Goal: Feedback & Contribution: Submit feedback/report problem

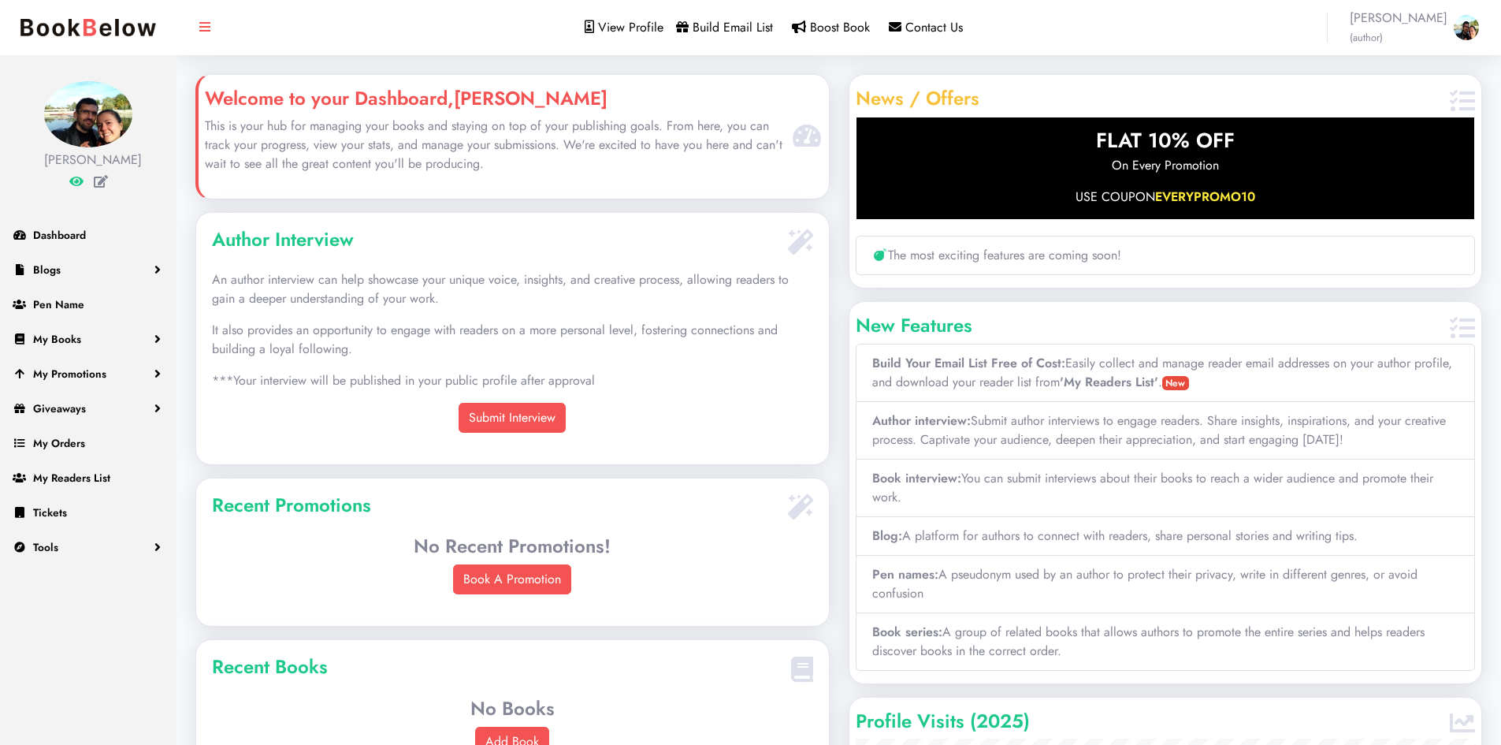
click at [1097, 382] on b "'My Readers List'" at bounding box center [1109, 382] width 98 height 18
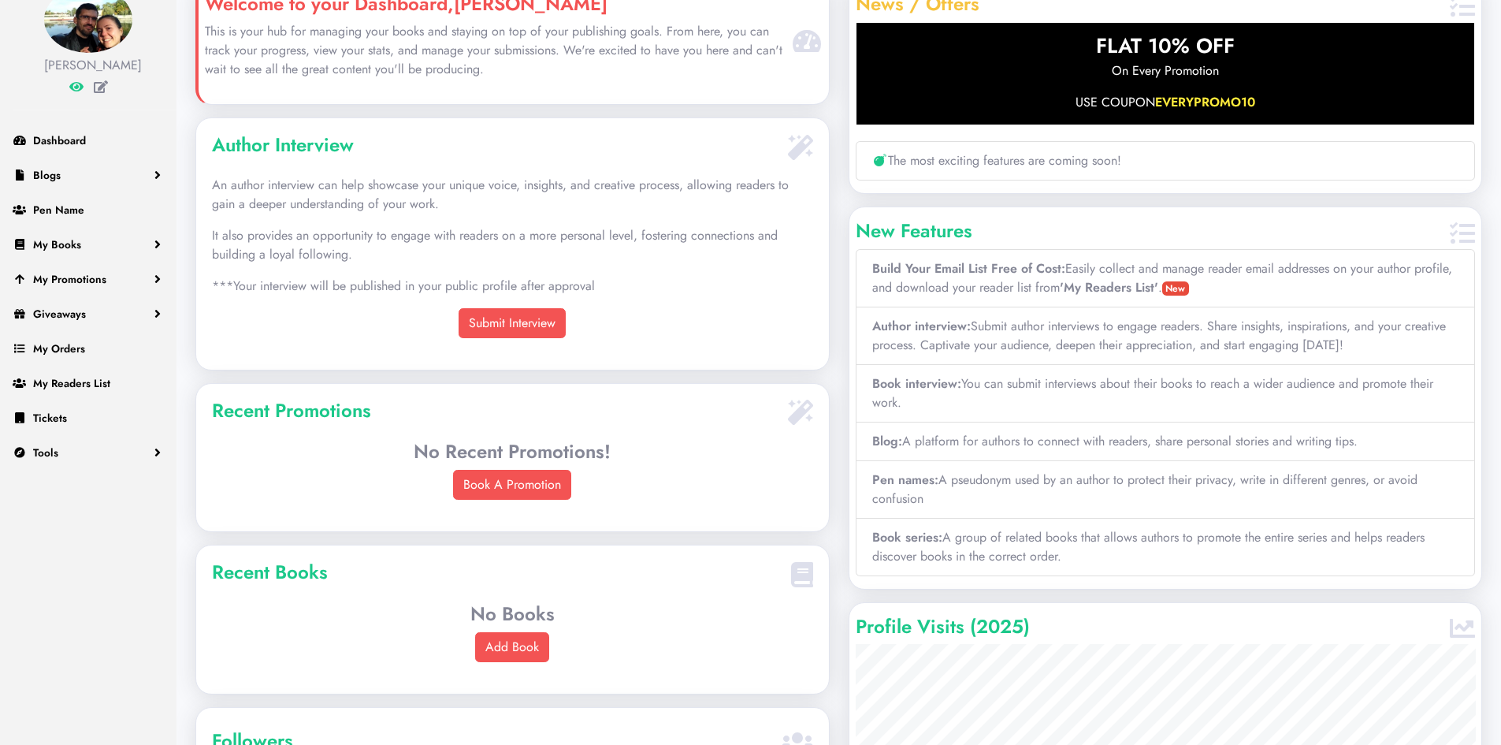
scroll to position [126, 0]
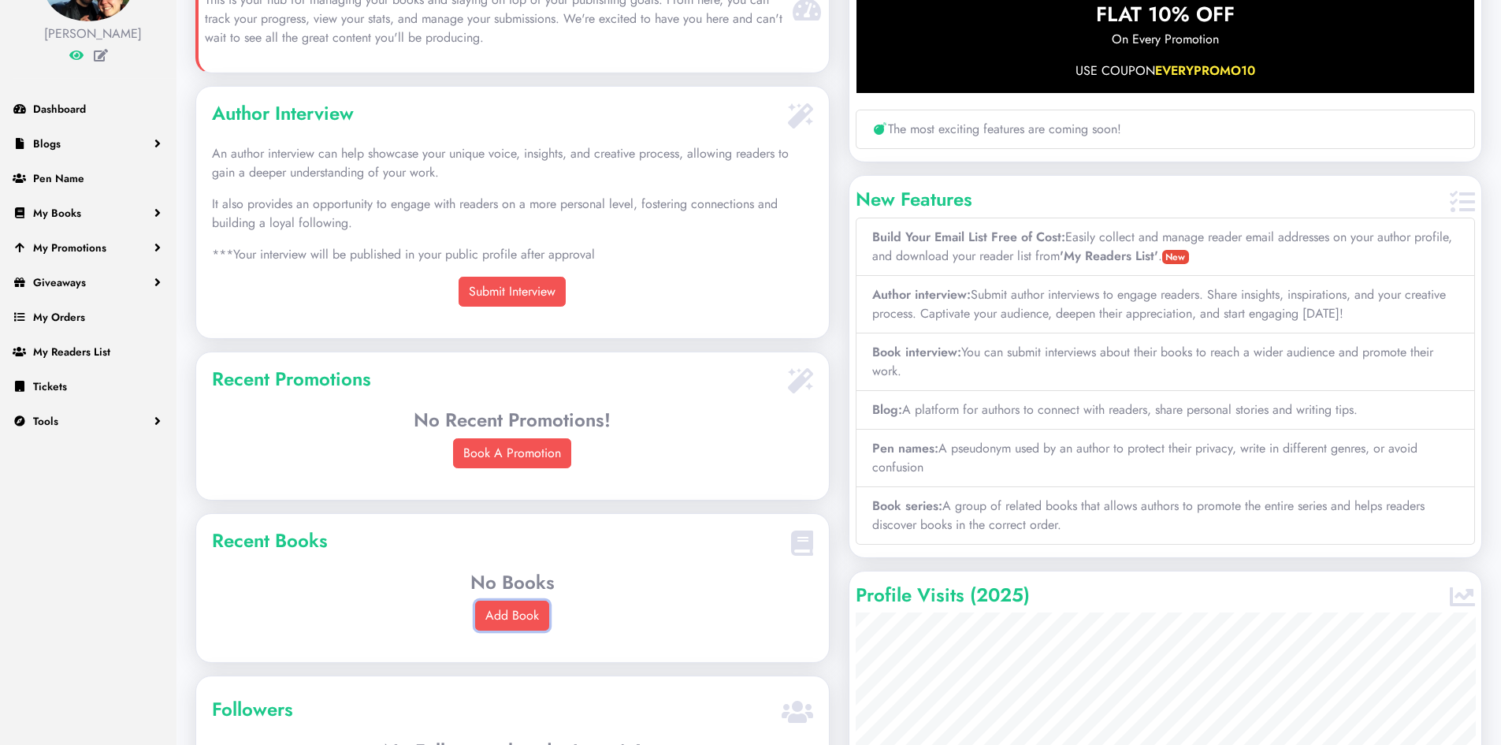
click at [522, 618] on link "Add Book" at bounding box center [512, 615] width 74 height 30
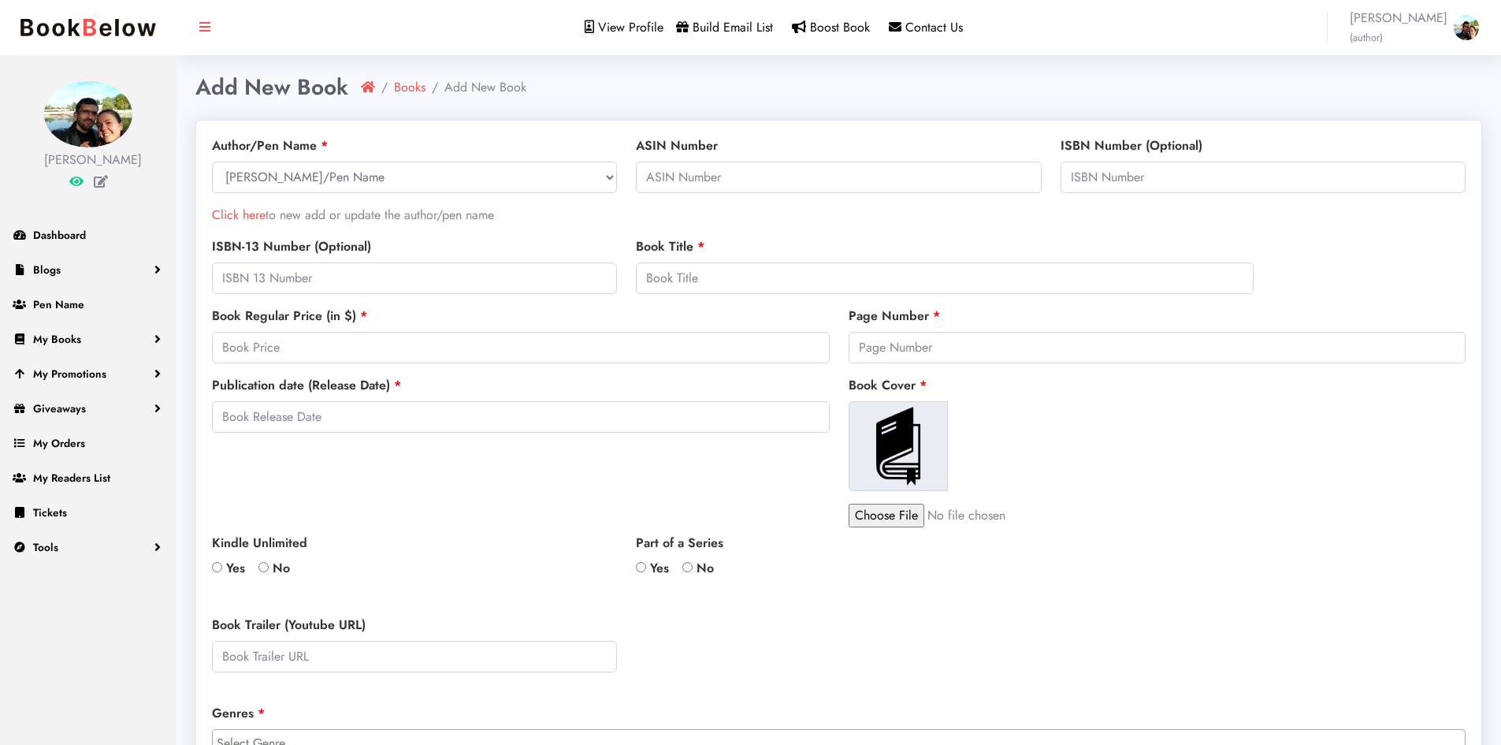
select select
click at [466, 188] on select "Select Author/Pen Name Victor Martin" at bounding box center [414, 178] width 405 height 32
select select "26757"
click at [212, 162] on select "Select Author/Pen Name Victor Martin" at bounding box center [414, 178] width 405 height 32
click at [694, 181] on input "text" at bounding box center [838, 178] width 405 height 32
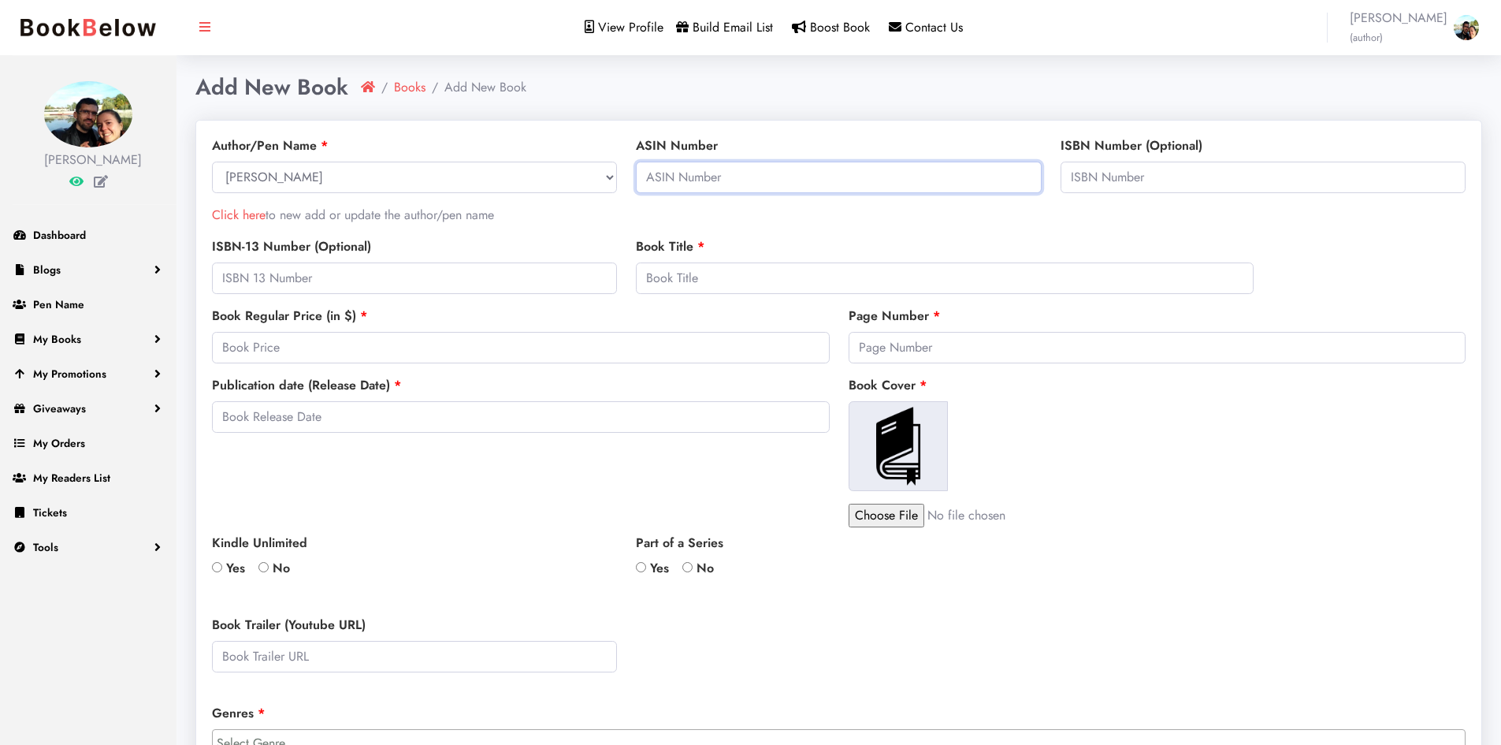
paste input "book"
type input "b"
paste input "B0DXCZ76H4"
type input "B0DXCZ76H4"
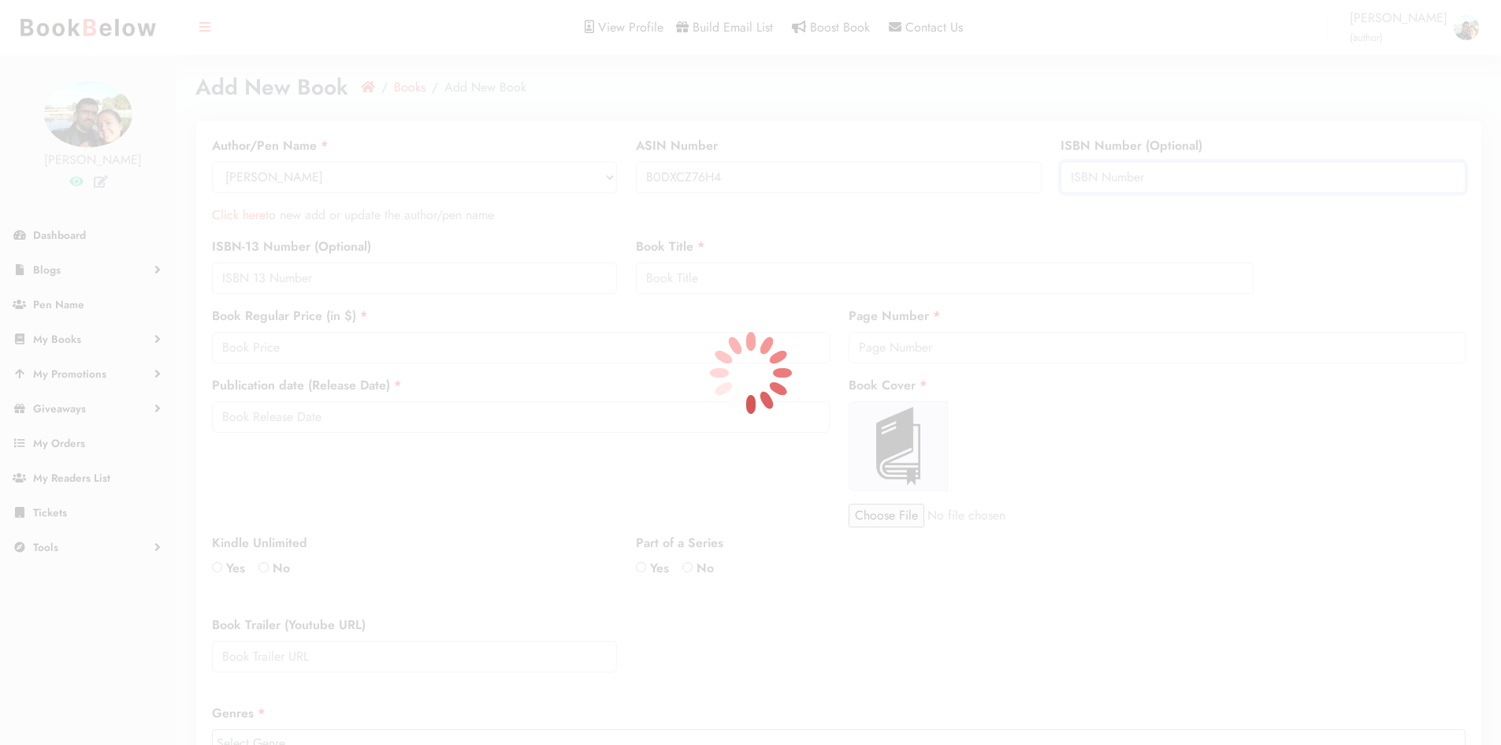
click at [1117, 180] on body "Please don't refresh or leave this page. We're redirecting to PayPal. Victor Ma…" at bounding box center [750, 621] width 1501 height 1243
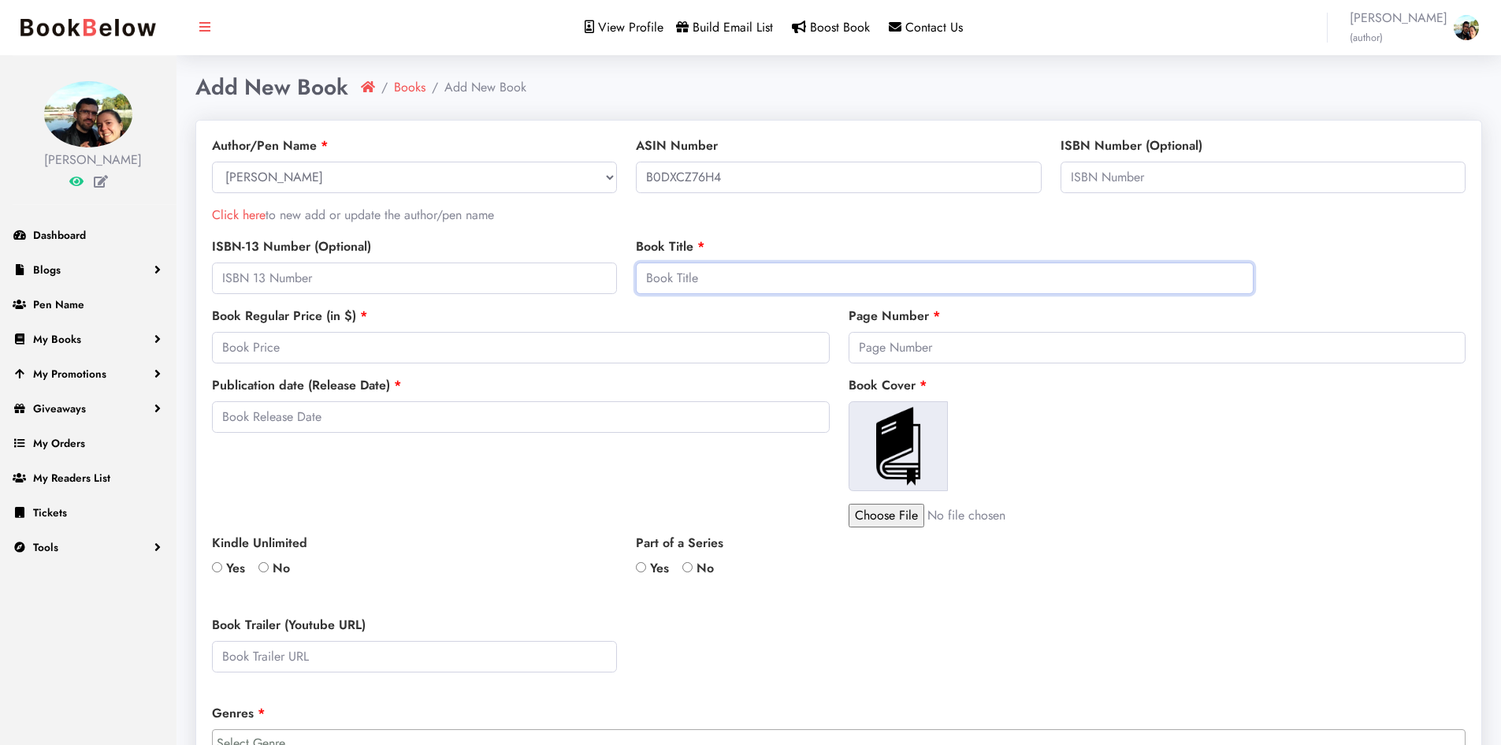
click at [679, 288] on input "text" at bounding box center [945, 278] width 618 height 32
type input "Heaven's Alarm"
click at [550, 351] on input "number" at bounding box center [521, 348] width 618 height 32
type input "3.15"
click at [944, 344] on input "number" at bounding box center [1158, 348] width 618 height 32
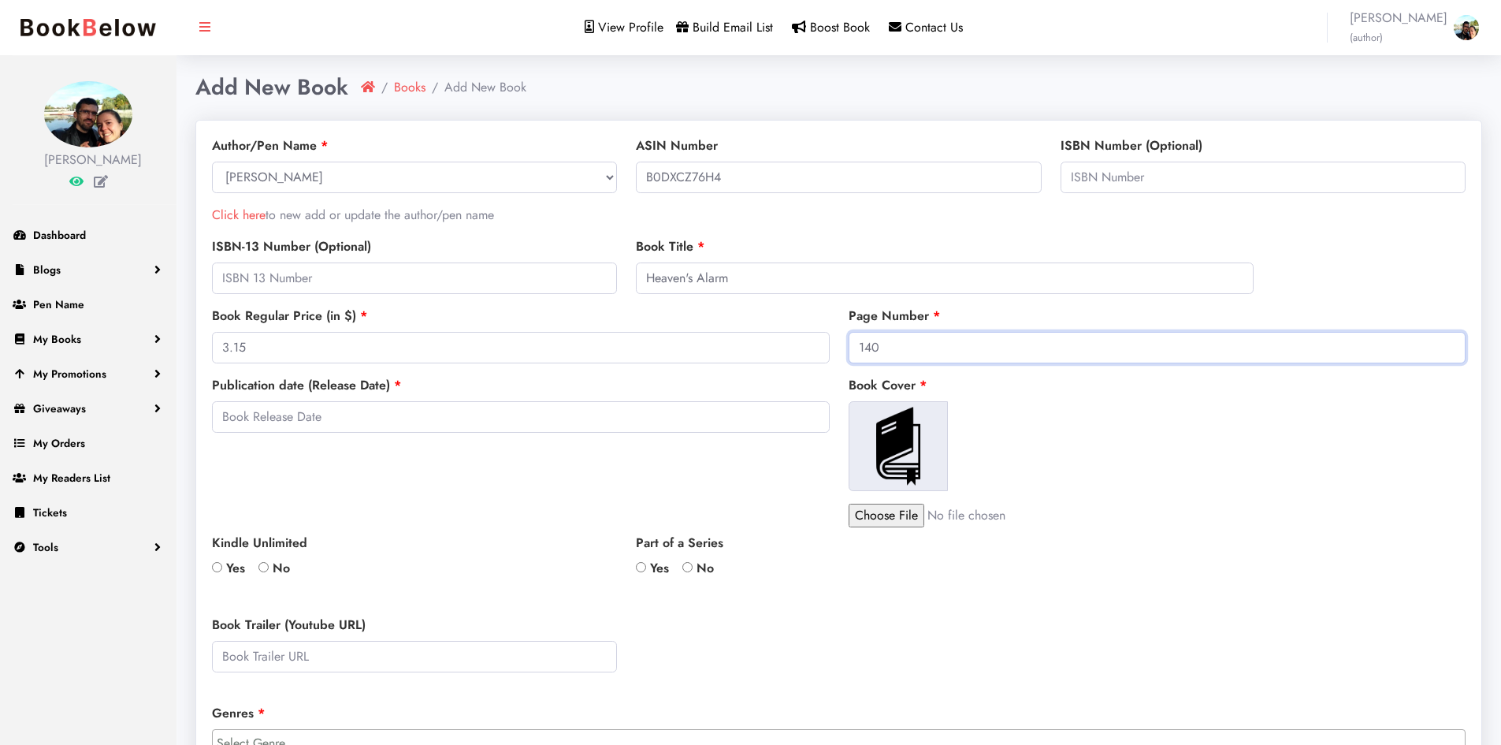
type input "140"
click at [657, 426] on input "text" at bounding box center [521, 417] width 618 height 32
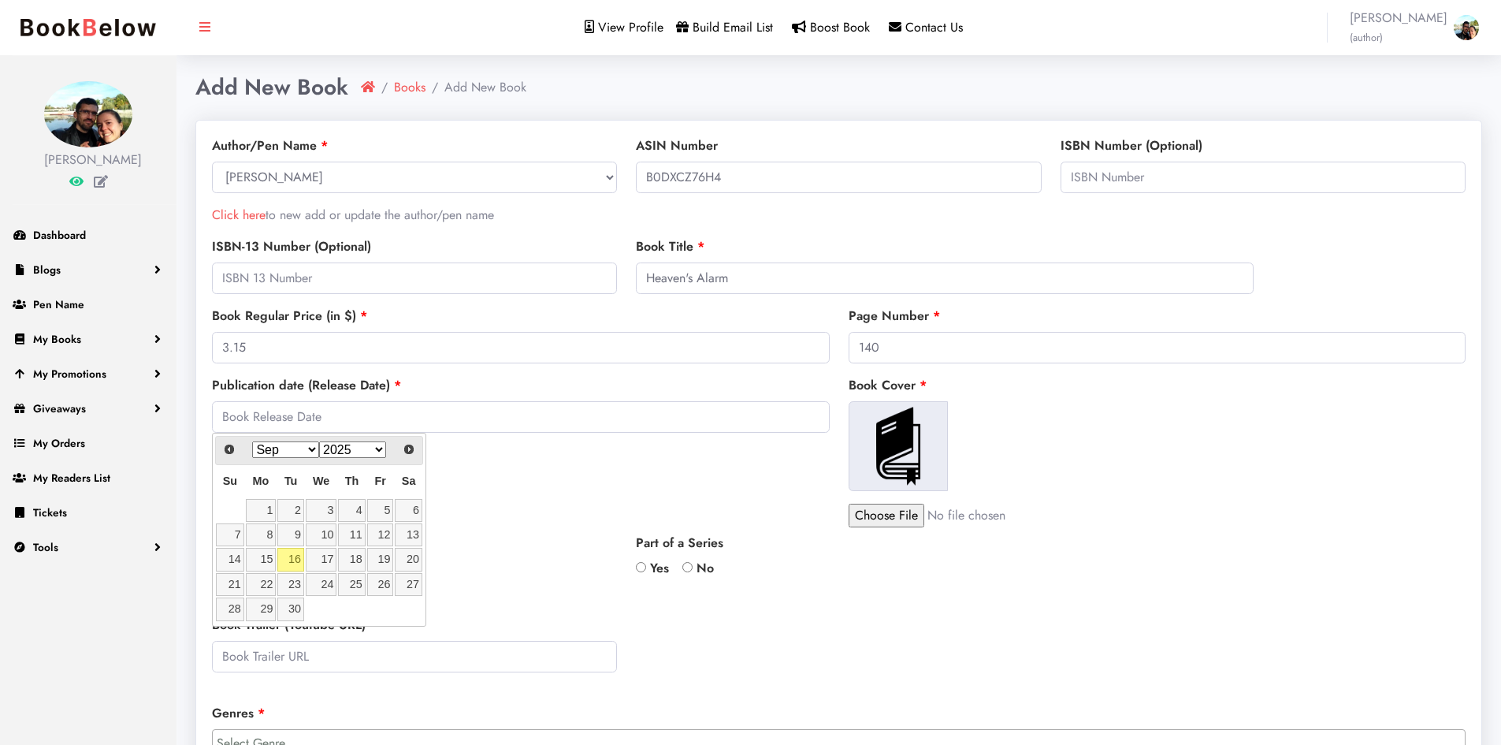
click at [307, 449] on select "Jan Feb Mar Apr May Jun Jul Aug Sep Oct Nov Dec" at bounding box center [285, 449] width 67 height 17
click at [415, 563] on link "15" at bounding box center [408, 559] width 27 height 23
type input "2025-02-15"
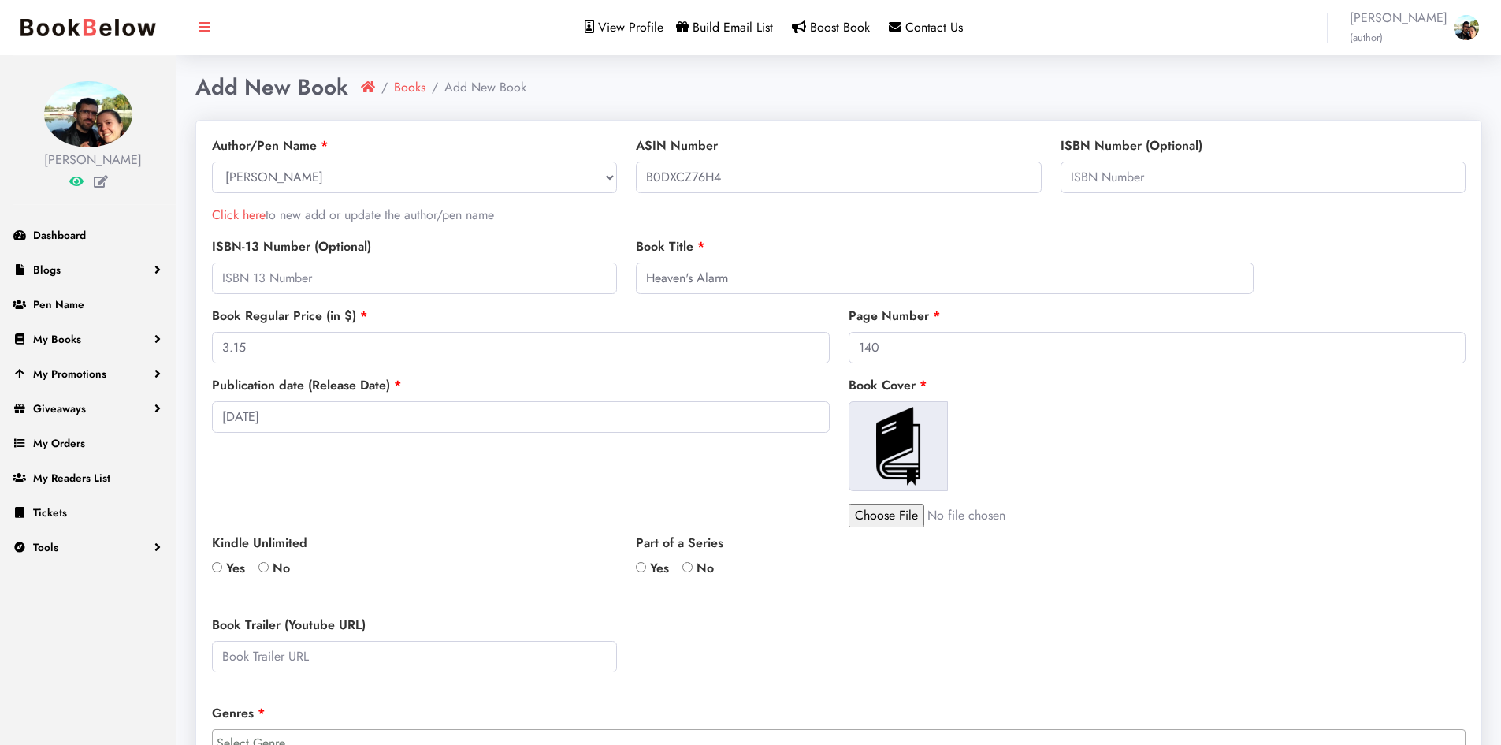
click at [216, 565] on input "Yes" at bounding box center [217, 567] width 10 height 10
radio input "true"
click at [642, 567] on input "Yes" at bounding box center [641, 567] width 10 height 10
radio input "true"
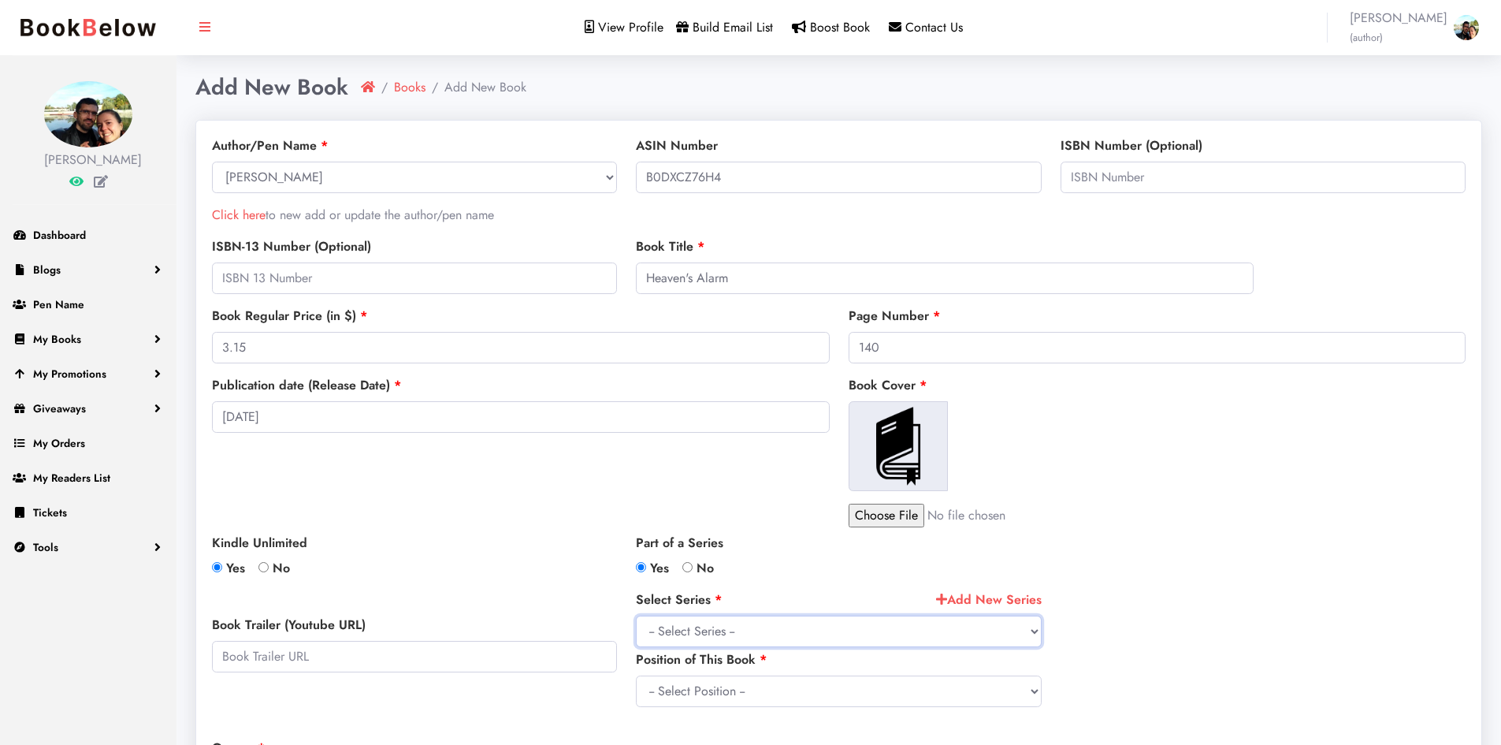
click at [1031, 630] on select "-- Select Series --" at bounding box center [838, 631] width 405 height 32
click at [578, 567] on div "Kindle Unlimited Yes No" at bounding box center [414, 555] width 405 height 44
click at [1011, 604] on link "Add New Series" at bounding box center [989, 599] width 106 height 19
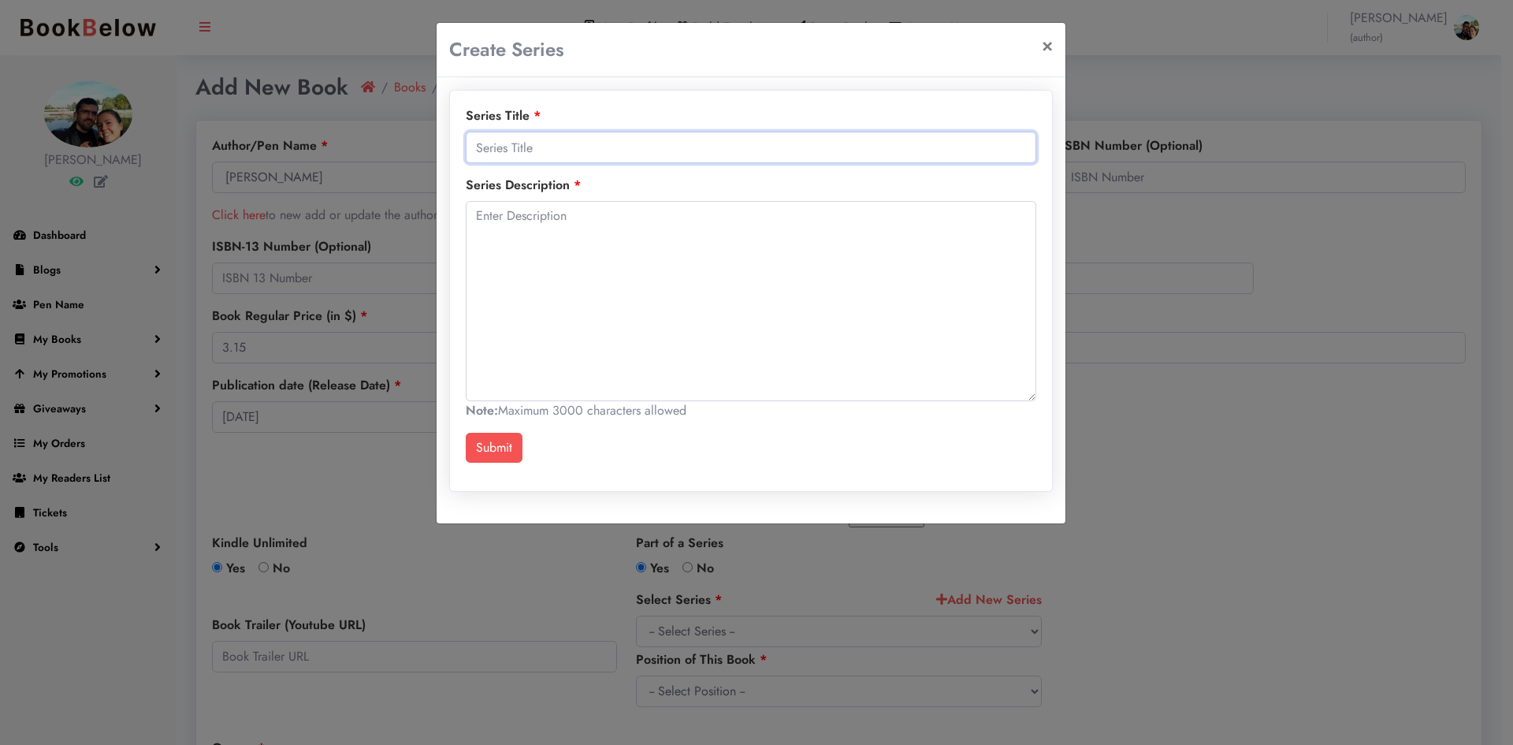
click at [786, 143] on input "text" at bounding box center [751, 148] width 570 height 32
type input "The Day of the LORD"
click at [587, 232] on textarea "To enrich screen reader interactions, please activate Accessibility in Grammarl…" at bounding box center [751, 301] width 570 height 200
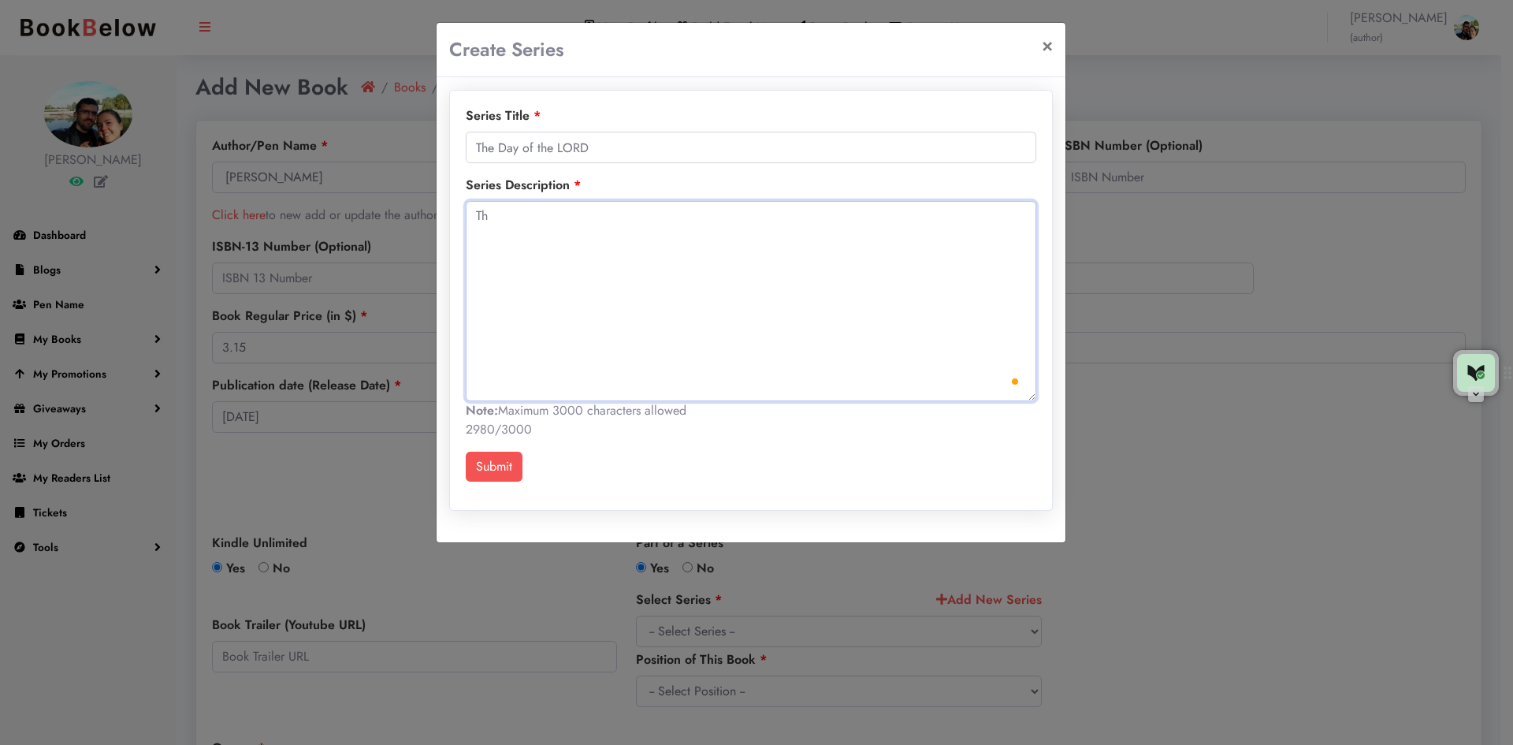
type textarea "T"
type textarea "B"
click at [554, 214] on textarea "Books focused on Biblical prophecy" at bounding box center [751, 301] width 570 height 200
click at [664, 214] on textarea "Books based on Biblical prophecy" at bounding box center [751, 301] width 570 height 200
type textarea "Books based on Biblical prophecy, relevant for our preparation for the GREAT AN…"
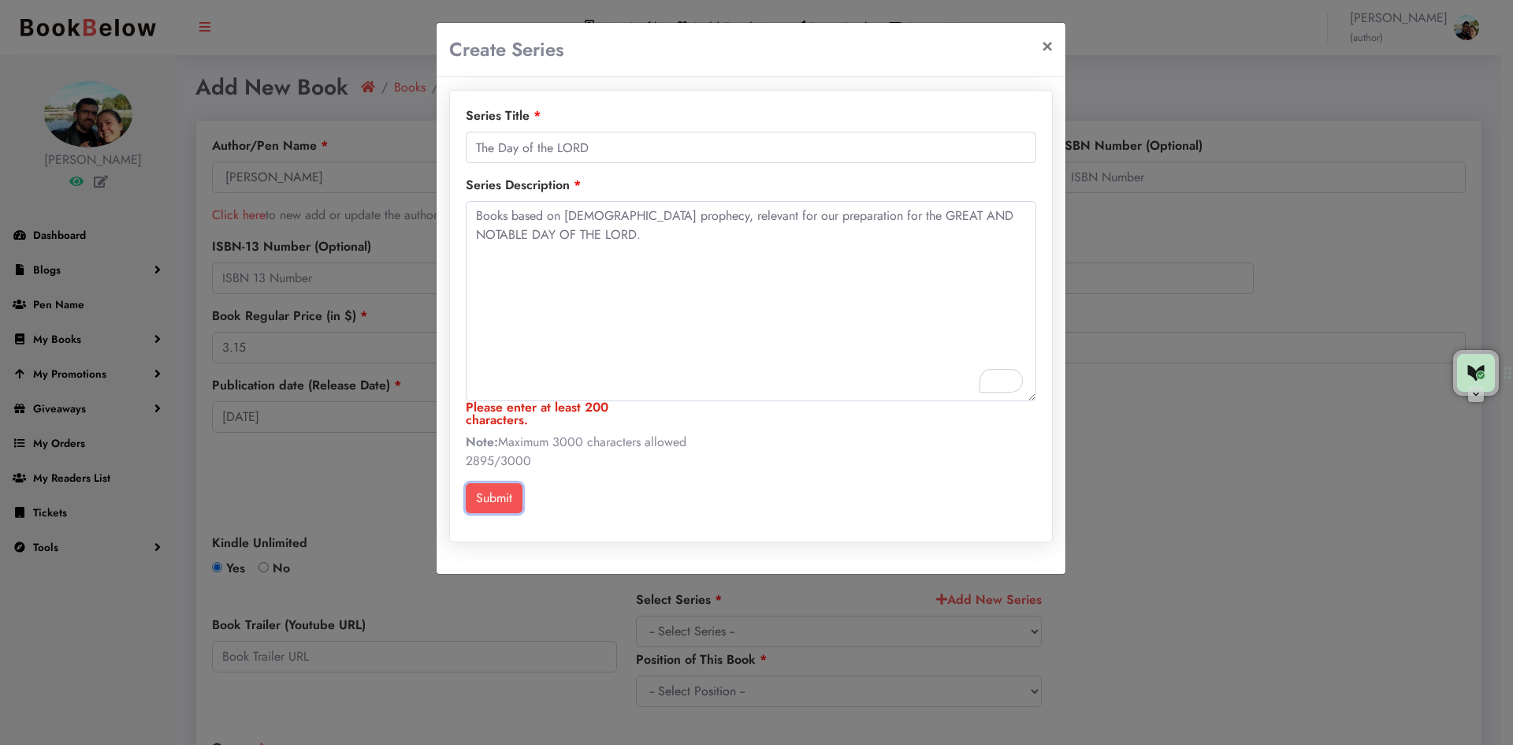
click at [509, 467] on div "Series Title The Day of the LORD Series Description Books based on Biblical pro…" at bounding box center [751, 316] width 602 height 451
click at [1046, 44] on button "×" at bounding box center [1047, 45] width 36 height 44
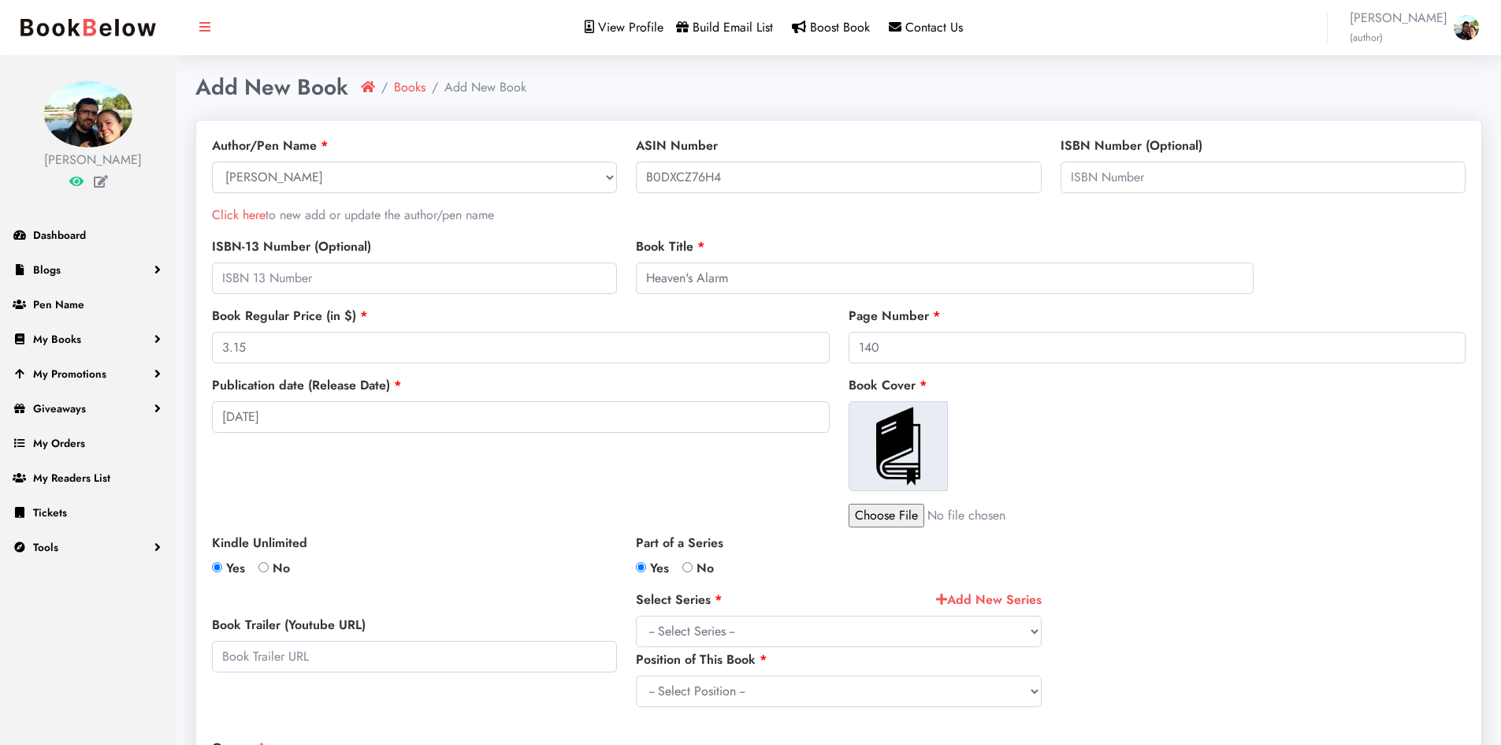
click at [687, 565] on input "No" at bounding box center [687, 567] width 10 height 10
radio input "true"
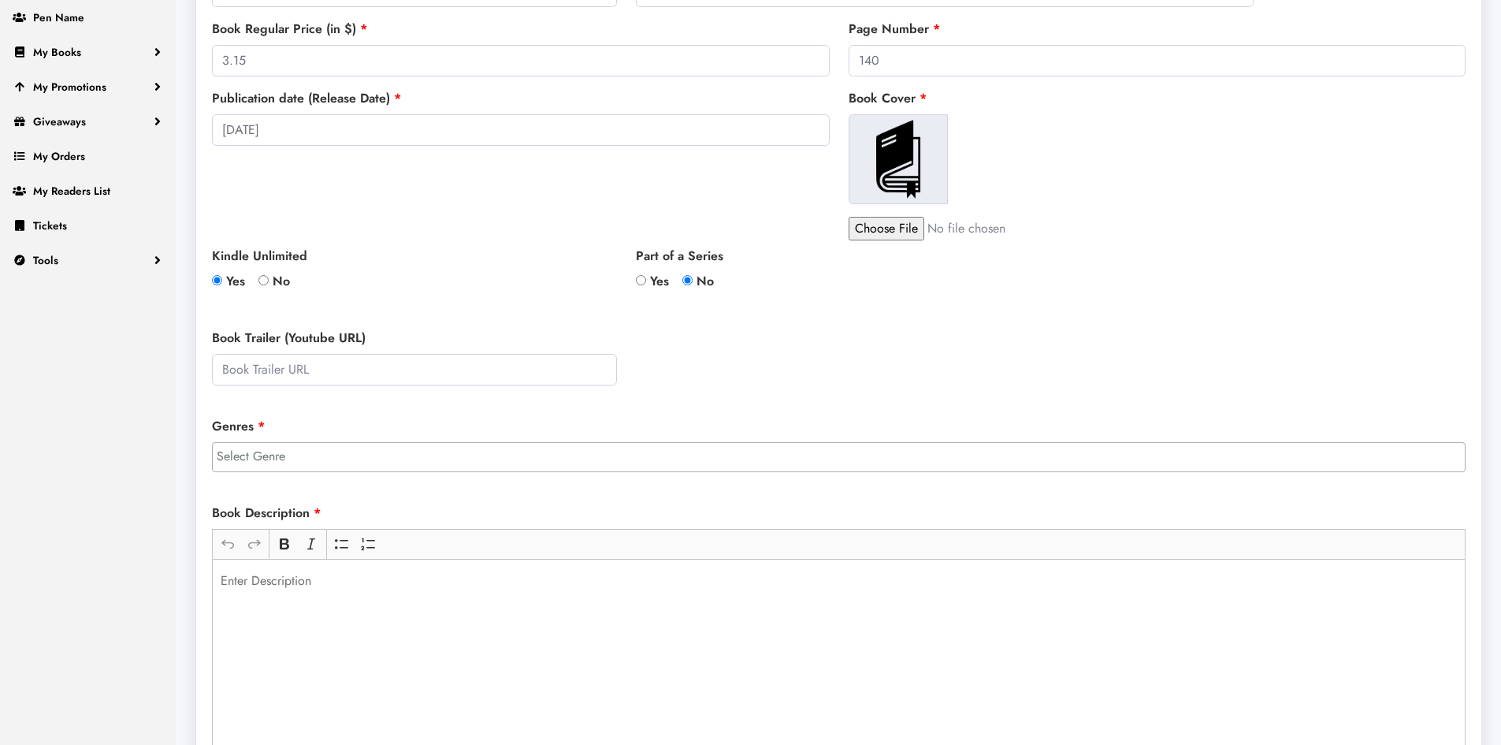
scroll to position [284, 0]
click at [902, 236] on input "file" at bounding box center [983, 231] width 268 height 24
type input "C:\fakepath\cover A.png"
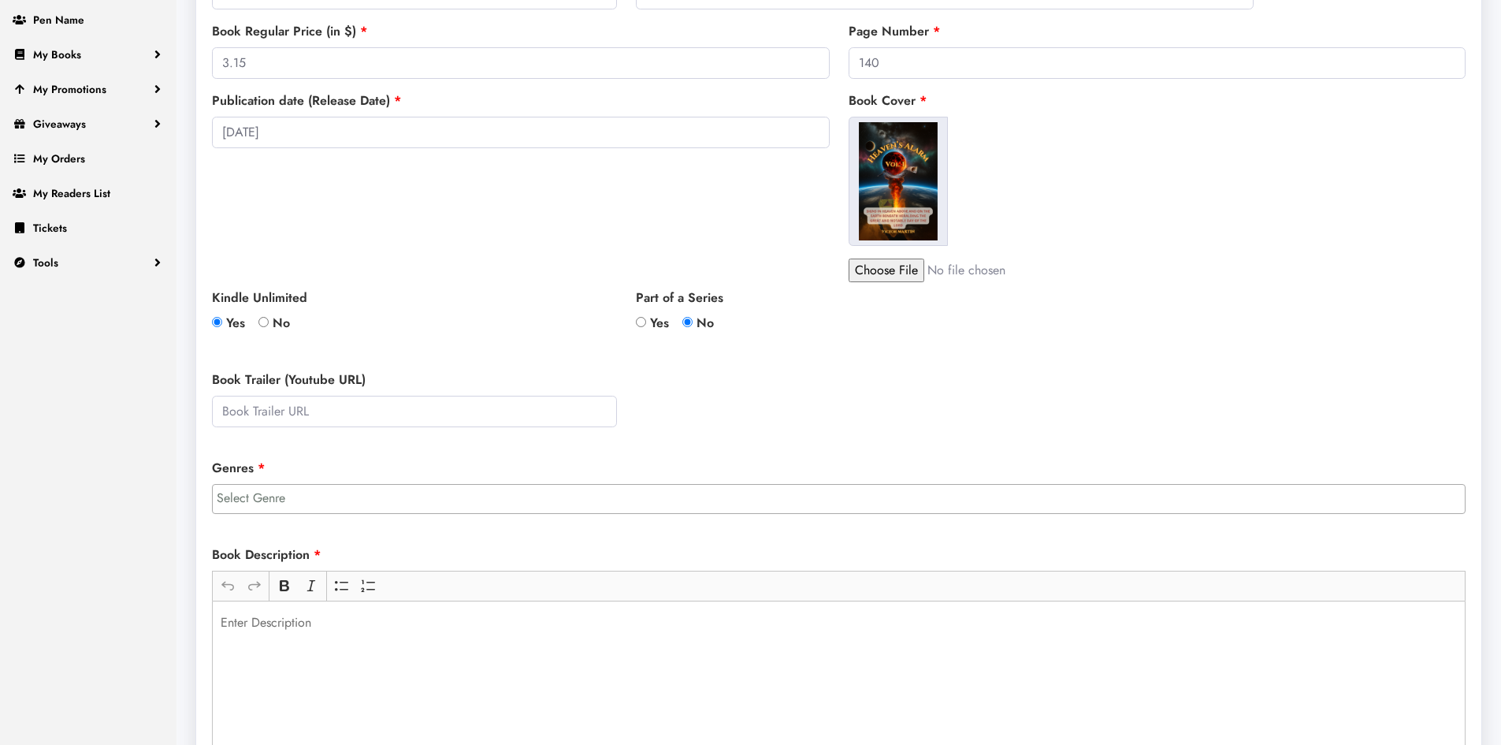
click at [445, 500] on input "search" at bounding box center [843, 498] width 1252 height 19
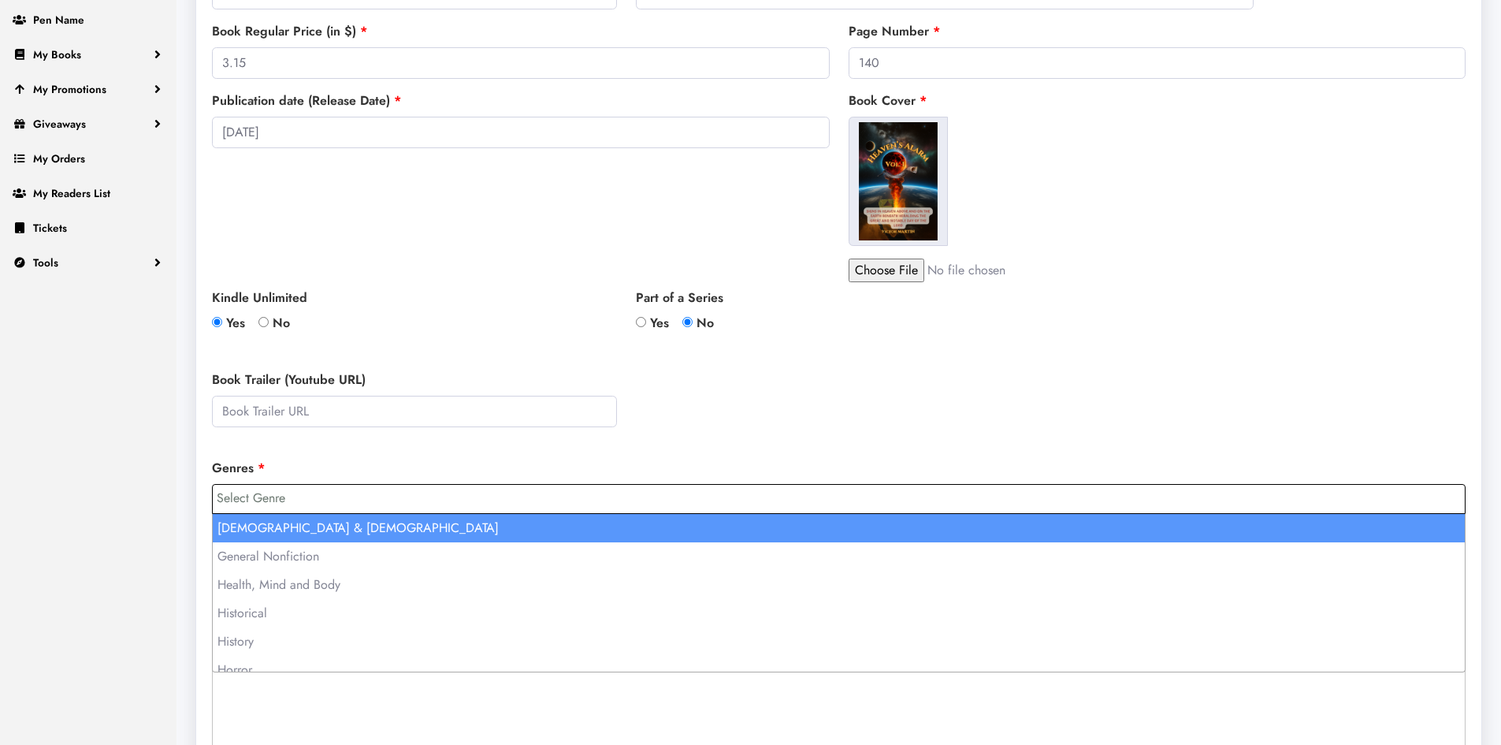
scroll to position [0, 0]
select select "235"
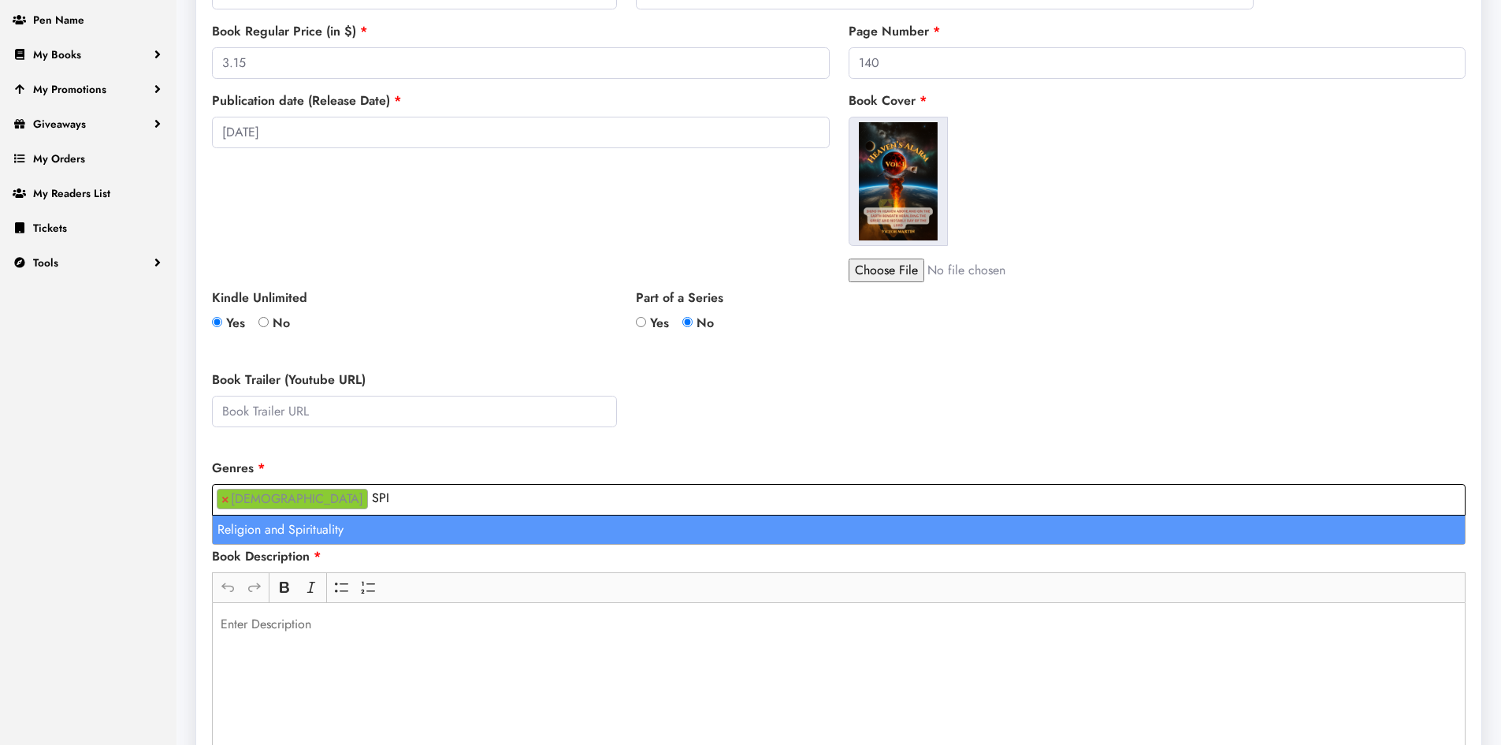
type input "SPI"
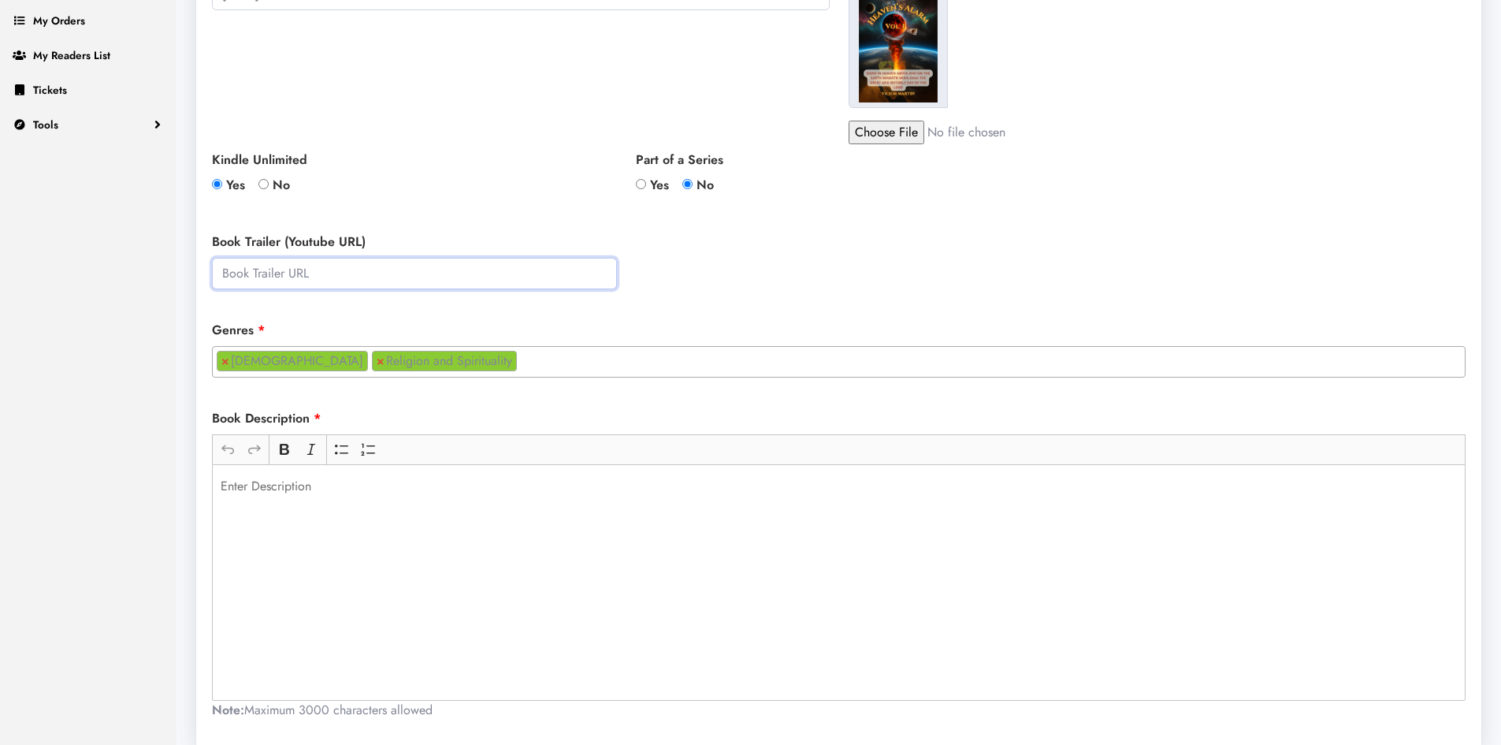
click at [350, 281] on input "text" at bounding box center [414, 274] width 405 height 32
paste input "https://www.youtube.com/watch?v=HrWwPm_RkI4"
type input "https://www.youtube.com/watch?v=HrWwPm_RkI4"
click at [329, 505] on div "Rich Text Editor, main" at bounding box center [839, 582] width 1254 height 236
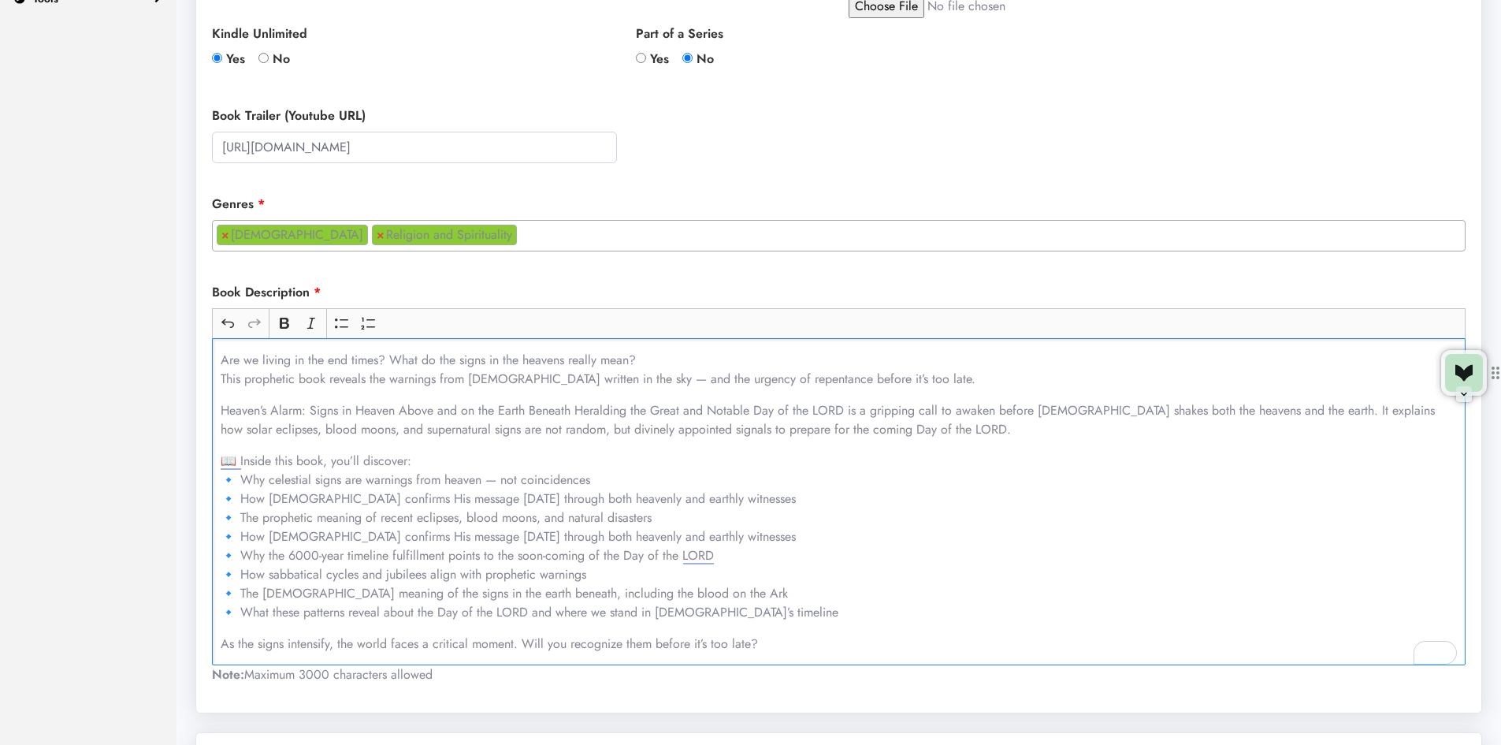
scroll to position [630, 0]
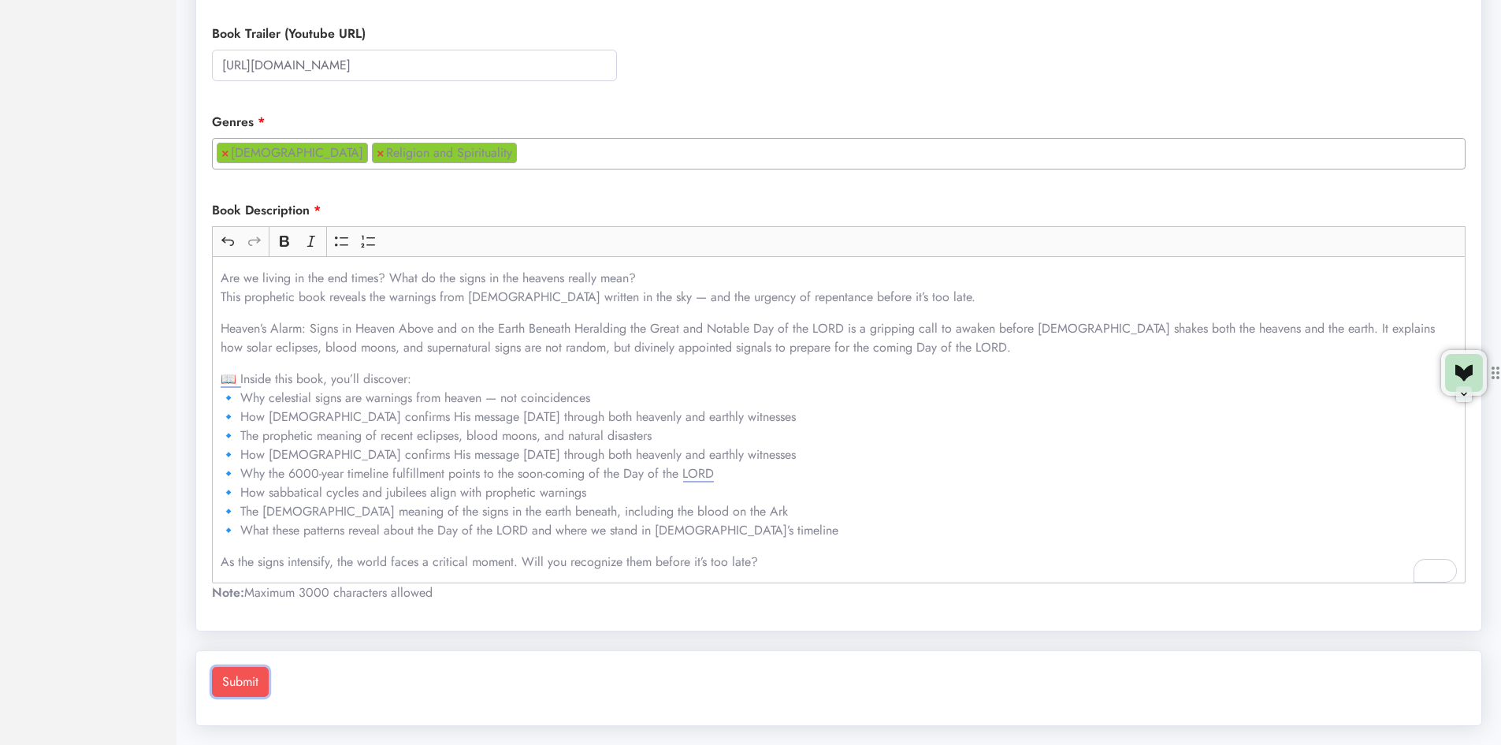
click at [255, 678] on button "Submit" at bounding box center [240, 682] width 57 height 30
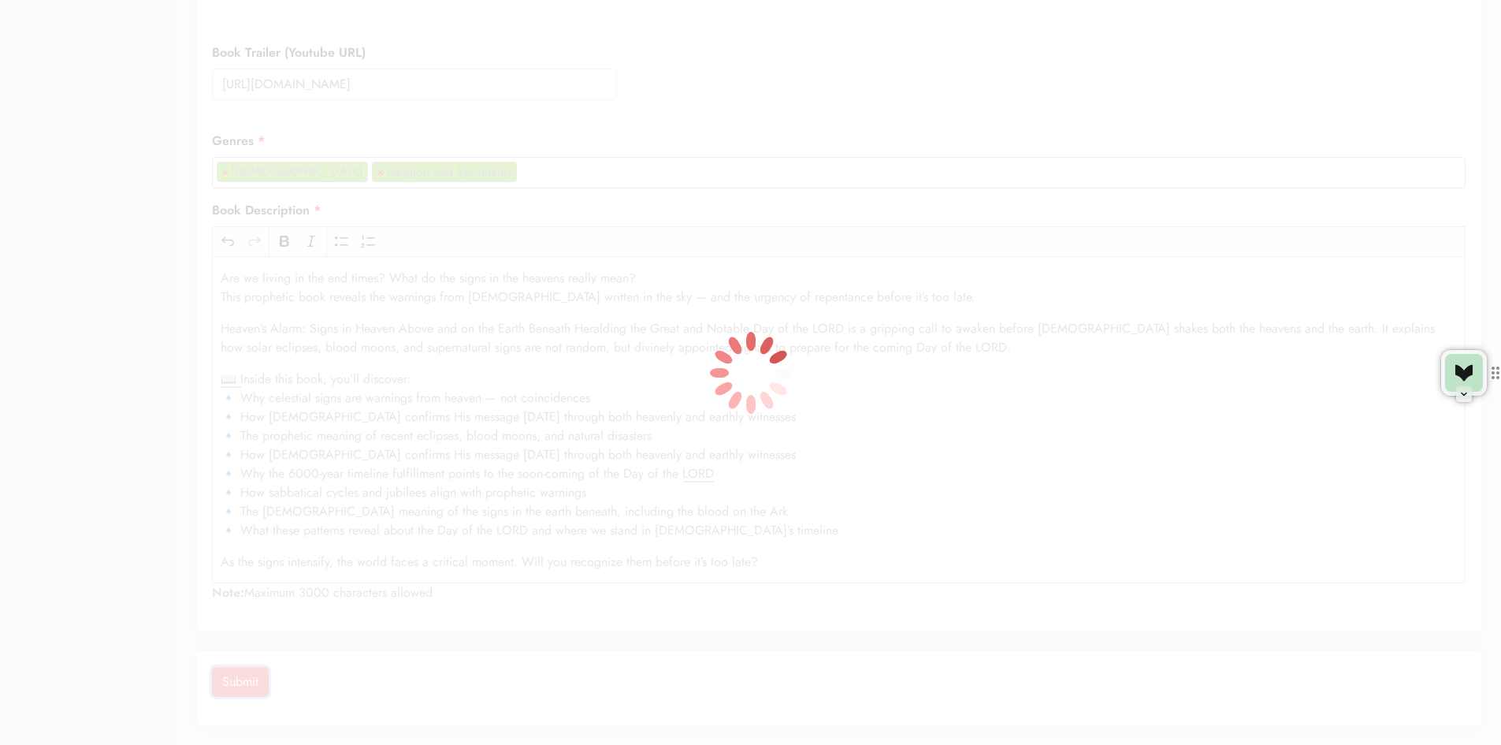
scroll to position [611, 0]
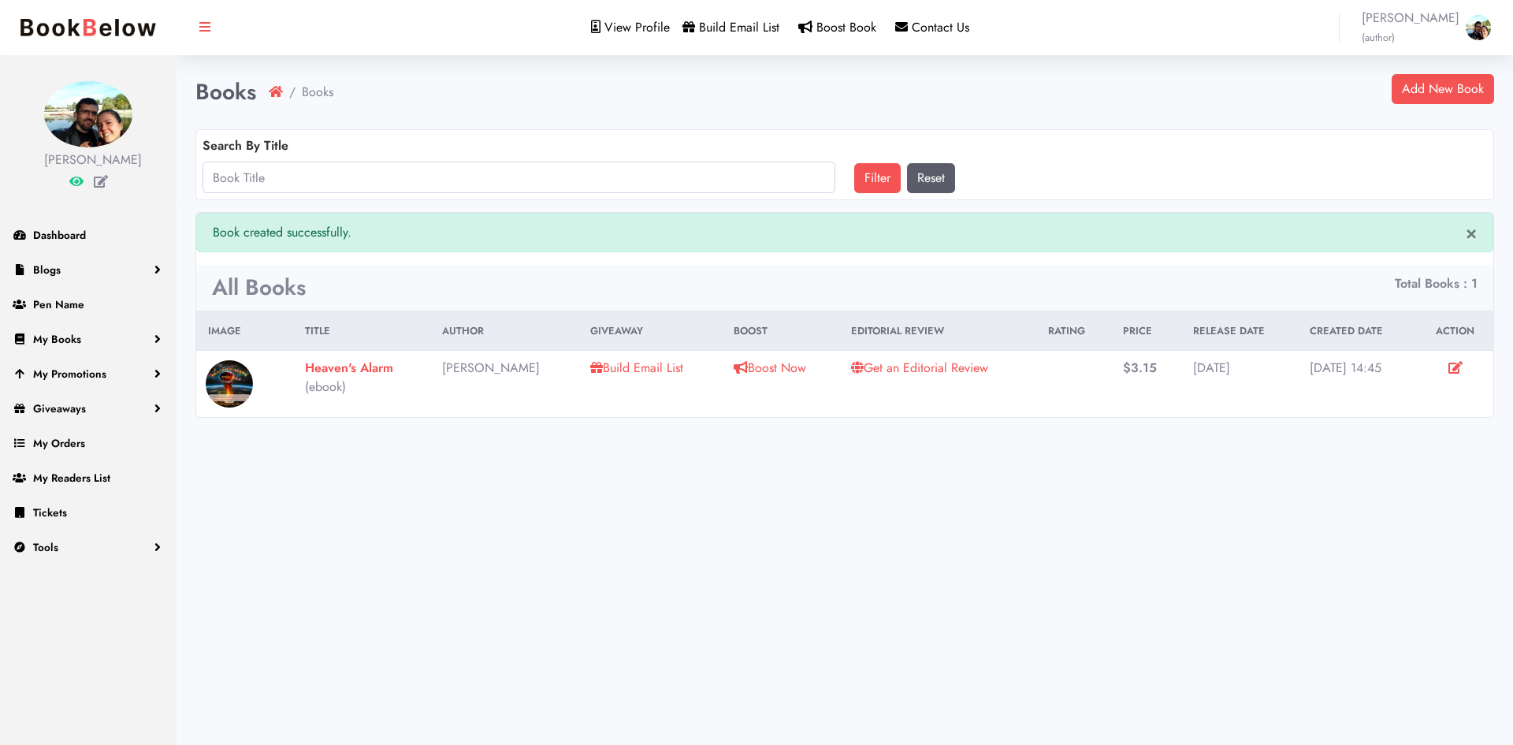
click at [853, 32] on span "Boost Book" at bounding box center [846, 27] width 60 height 18
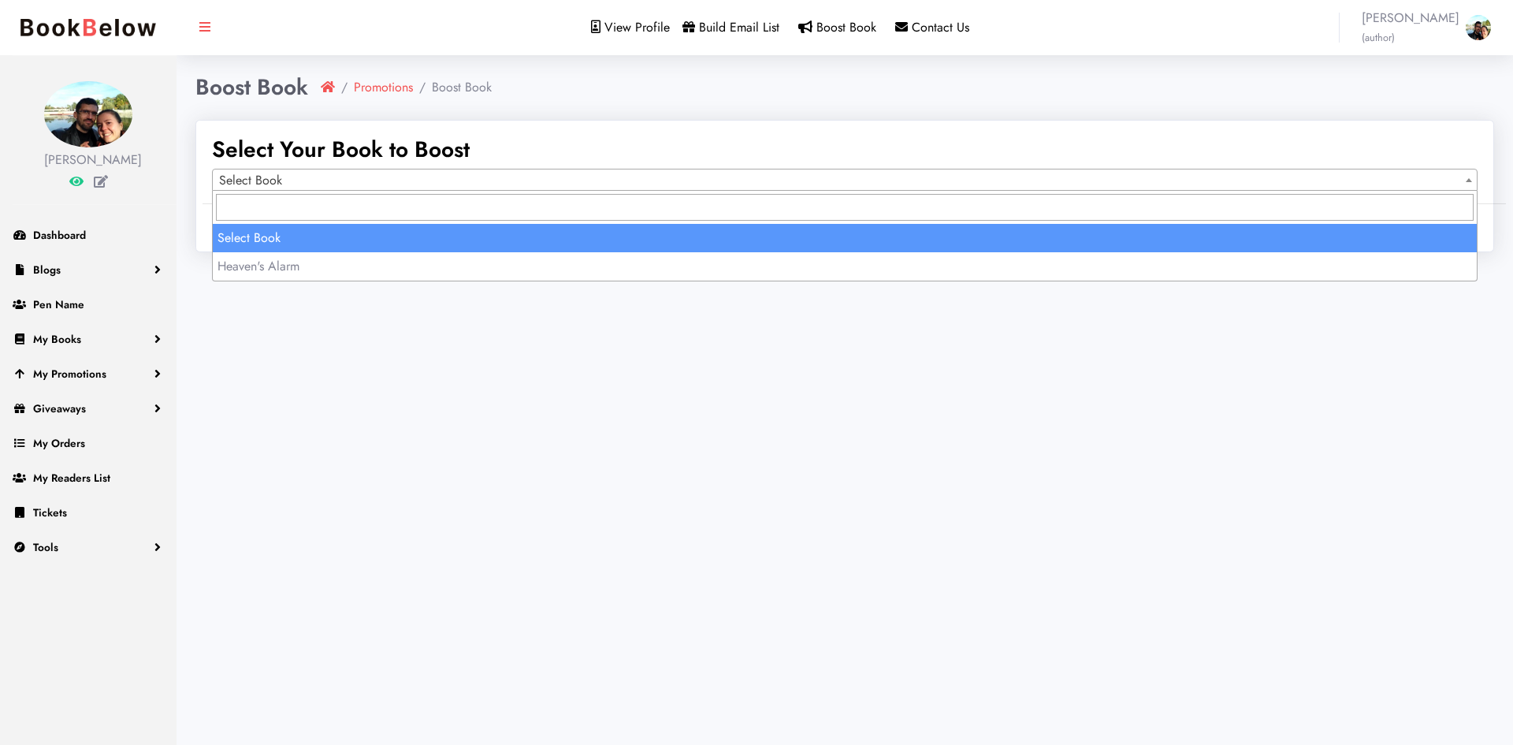
click at [708, 175] on span "Select Book" at bounding box center [845, 180] width 1264 height 22
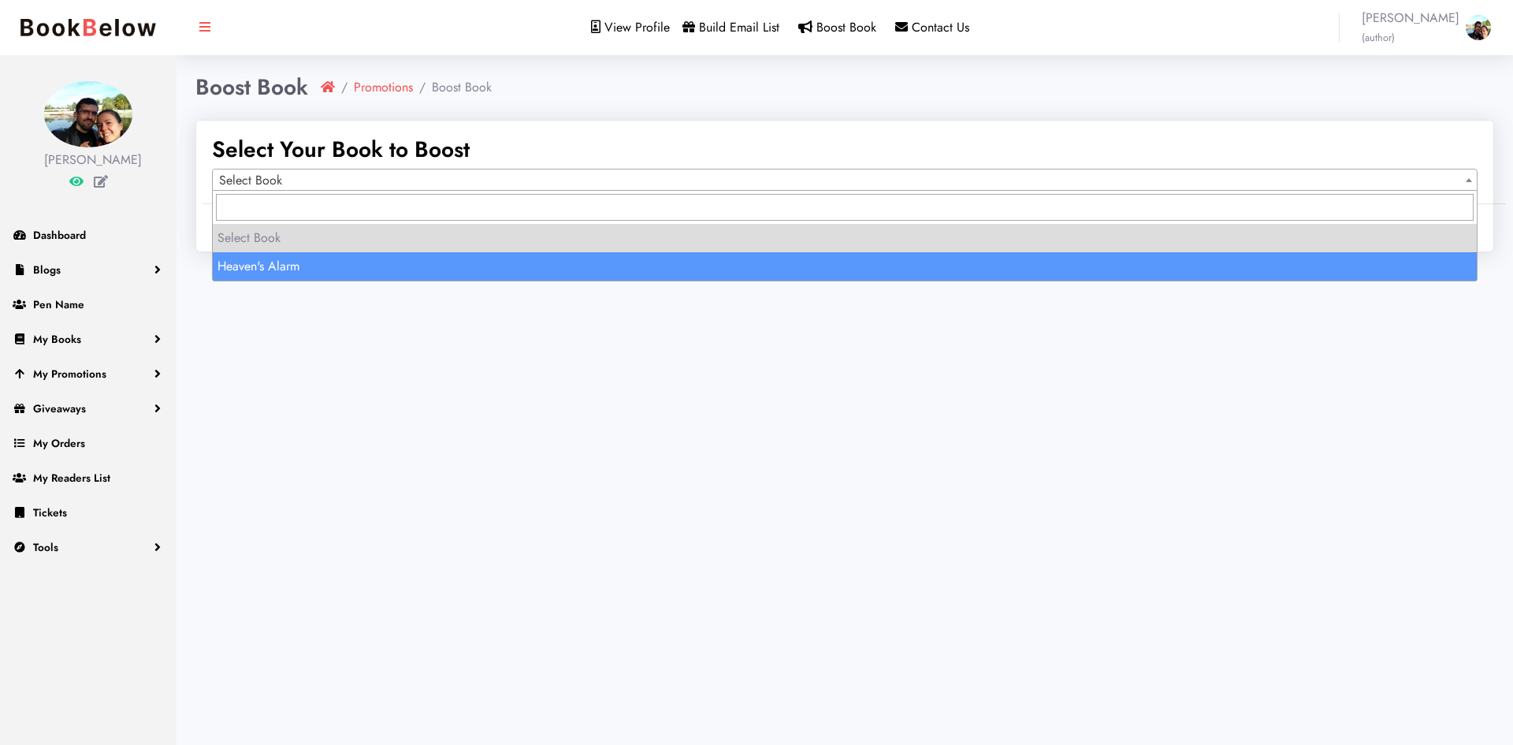
select select "150601"
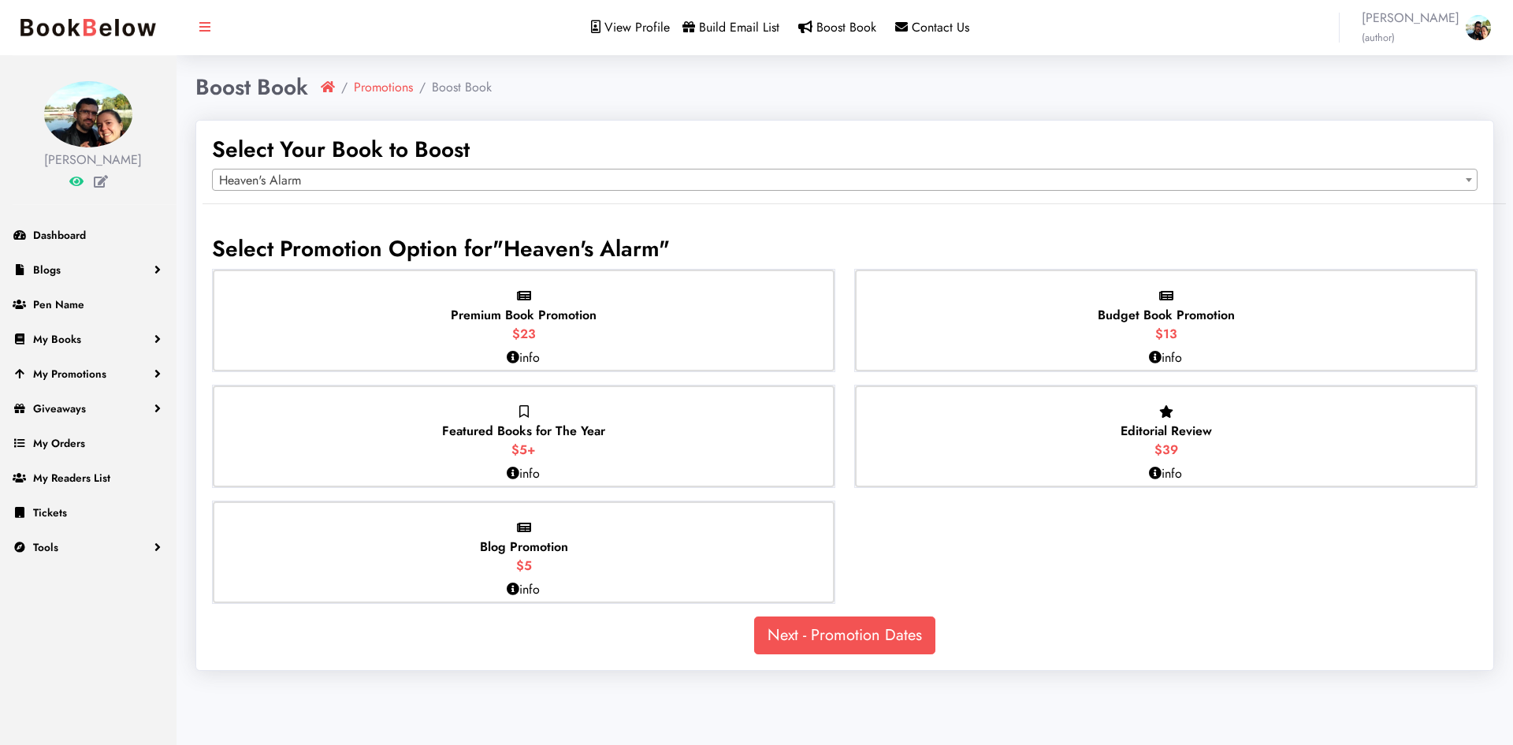
click at [1167, 313] on span "Budget Book Promotion" at bounding box center [1166, 315] width 137 height 18
click at [0, 0] on input "Budget Book Promotion $13" at bounding box center [0, 0] width 0 height 0
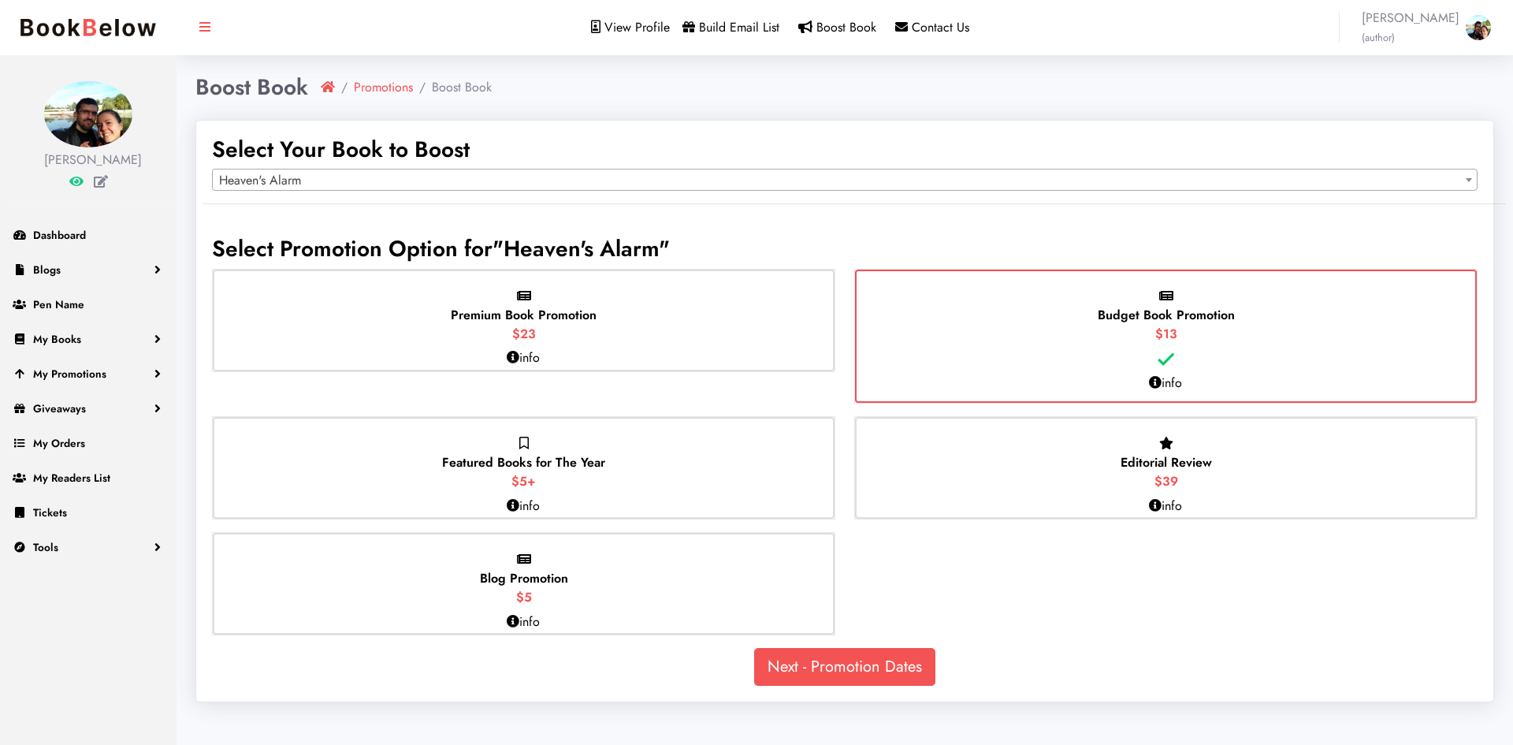
click at [1167, 313] on span "Budget Book Promotion" at bounding box center [1166, 315] width 137 height 18
click at [0, 0] on input "Budget Book Promotion $13" at bounding box center [0, 0] width 0 height 0
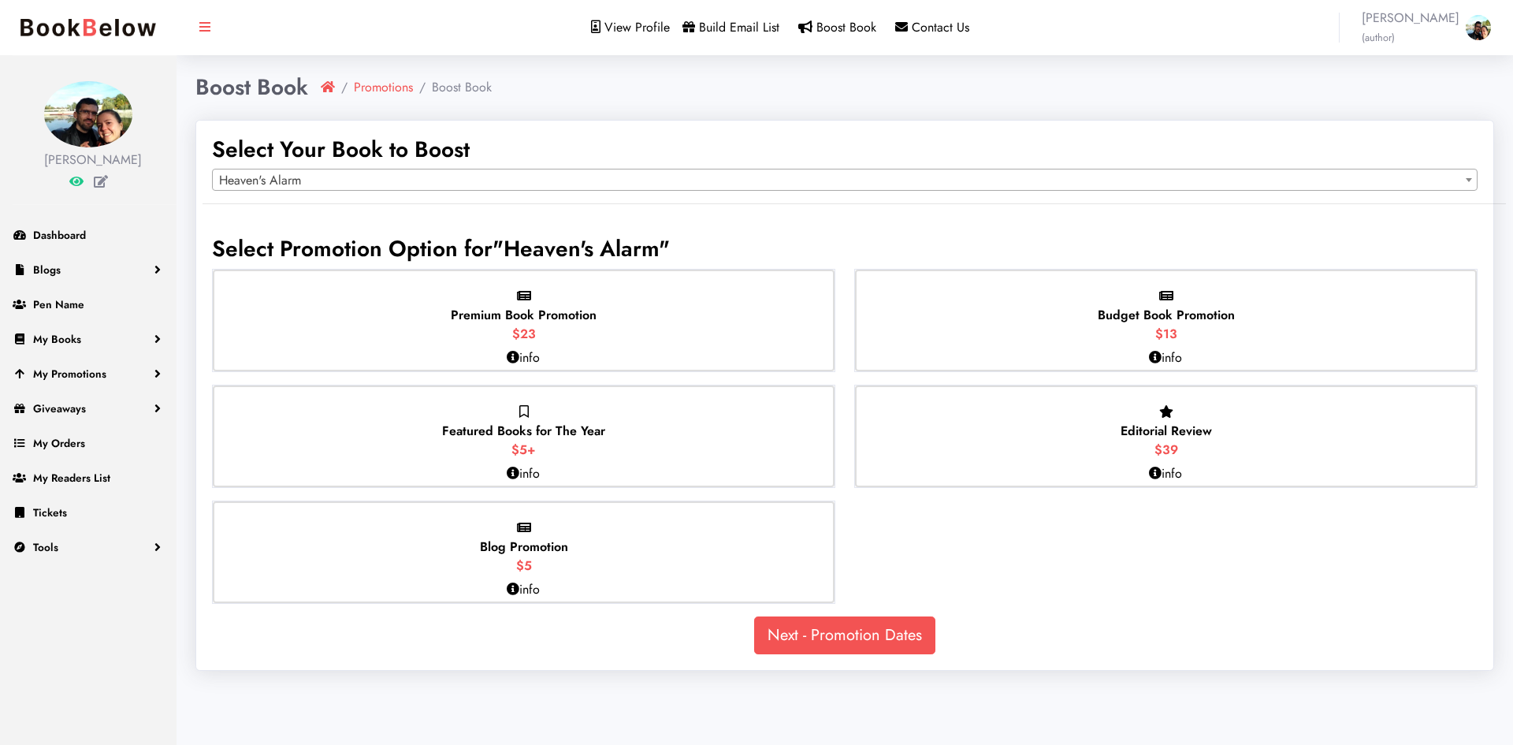
click at [581, 556] on div "Blog Promotion $5" at bounding box center [524, 552] width 622 height 102
click at [0, 0] on input "Blog Promotion $5" at bounding box center [0, 0] width 0 height 0
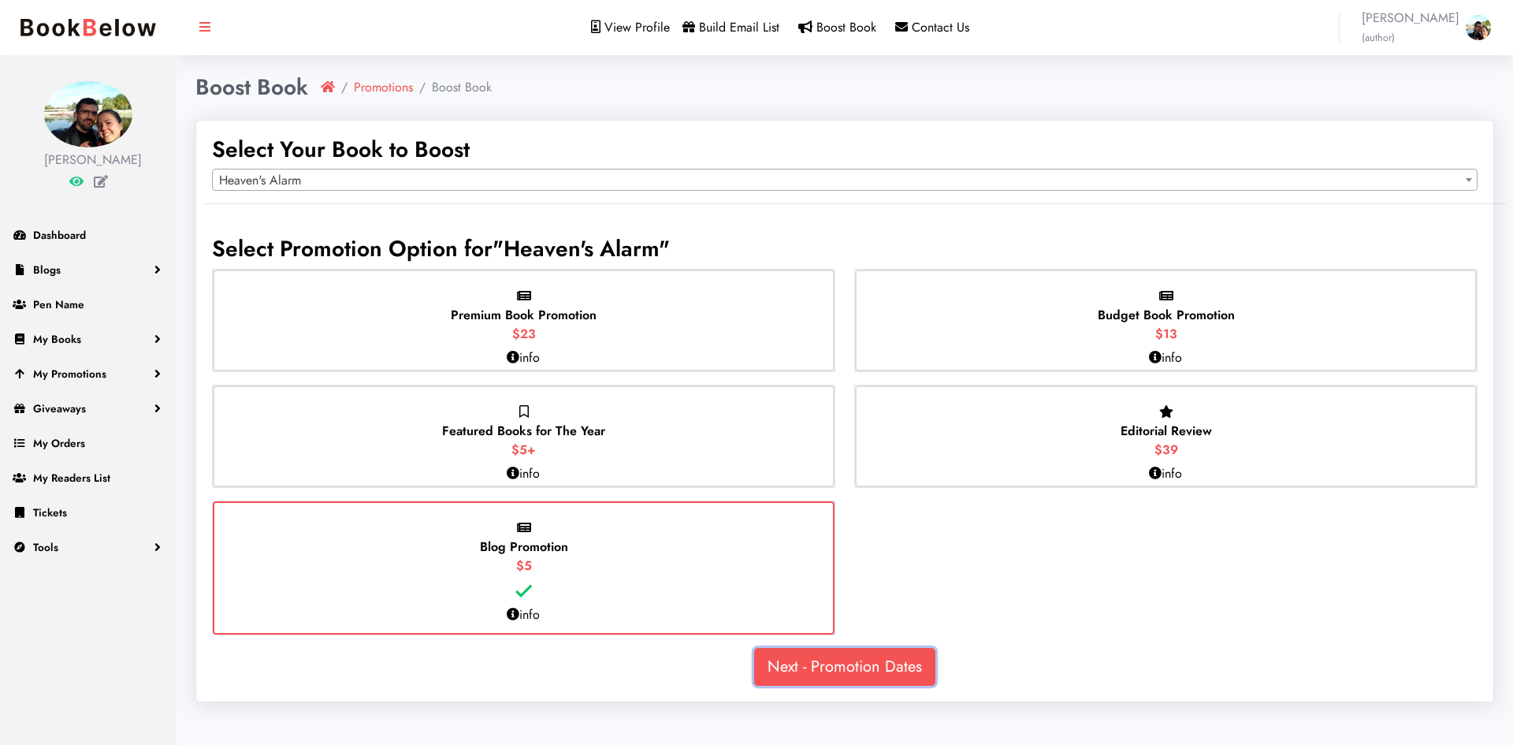
click at [823, 672] on link "Next - Promotion Dates" at bounding box center [844, 667] width 181 height 38
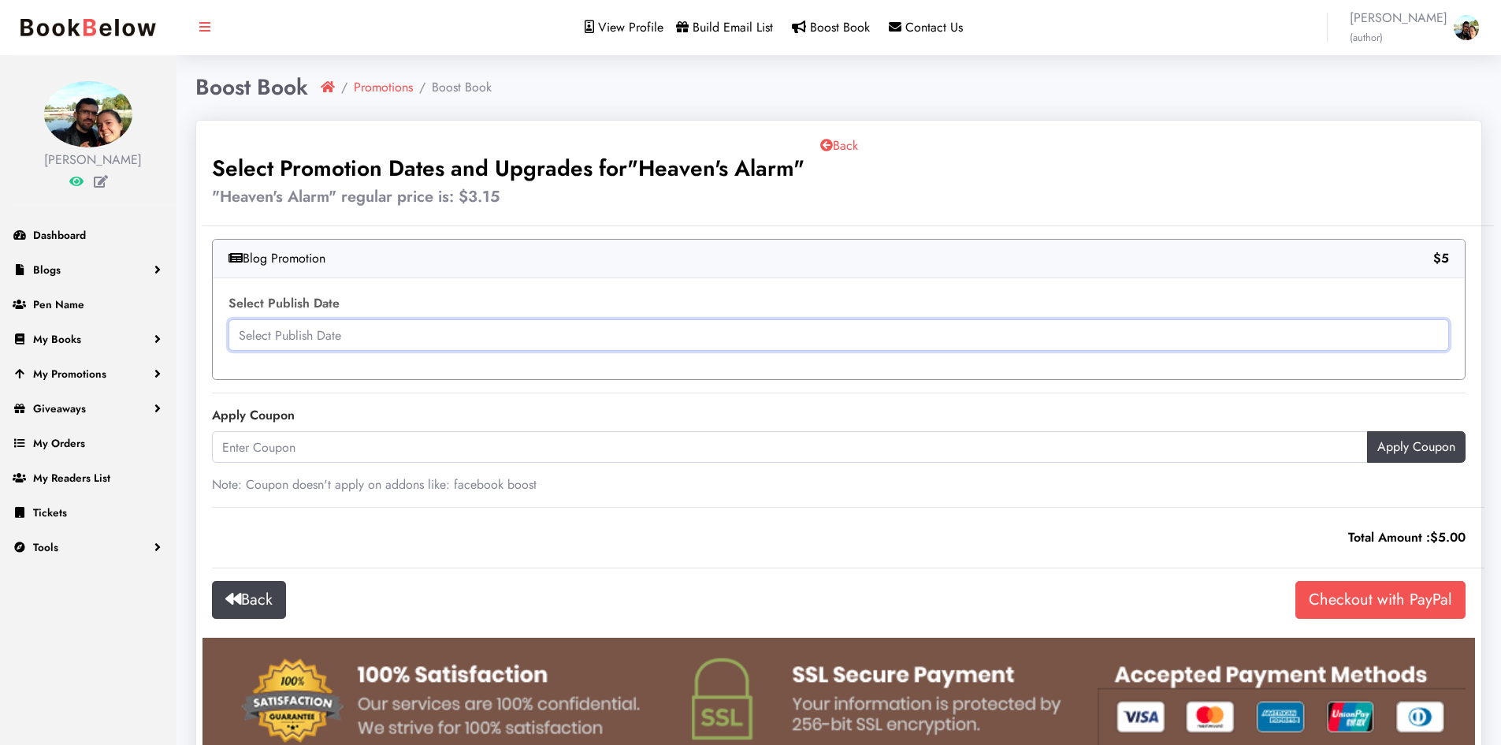
click at [564, 338] on input "text" at bounding box center [839, 335] width 1221 height 32
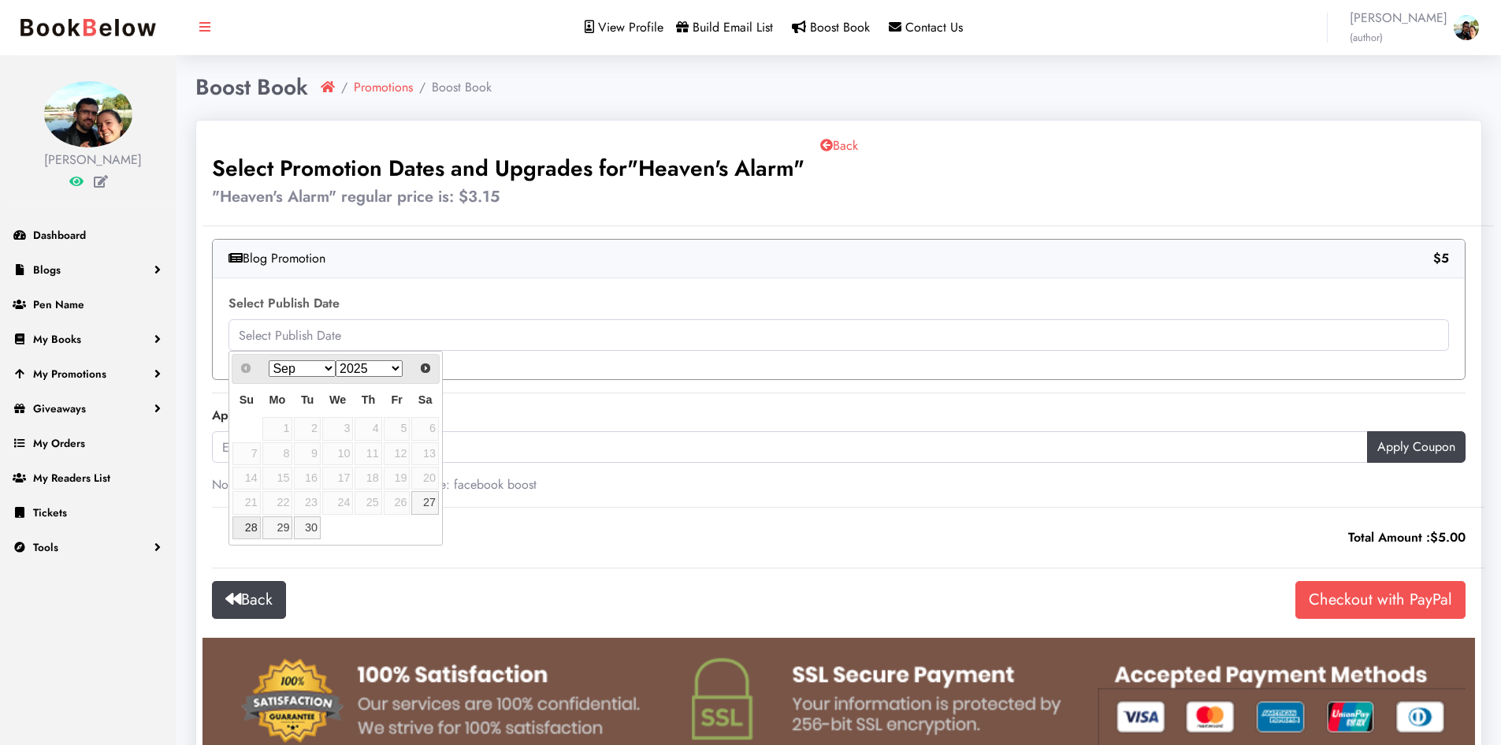
click at [247, 527] on link "28" at bounding box center [246, 527] width 28 height 23
type input "2025-09-28"
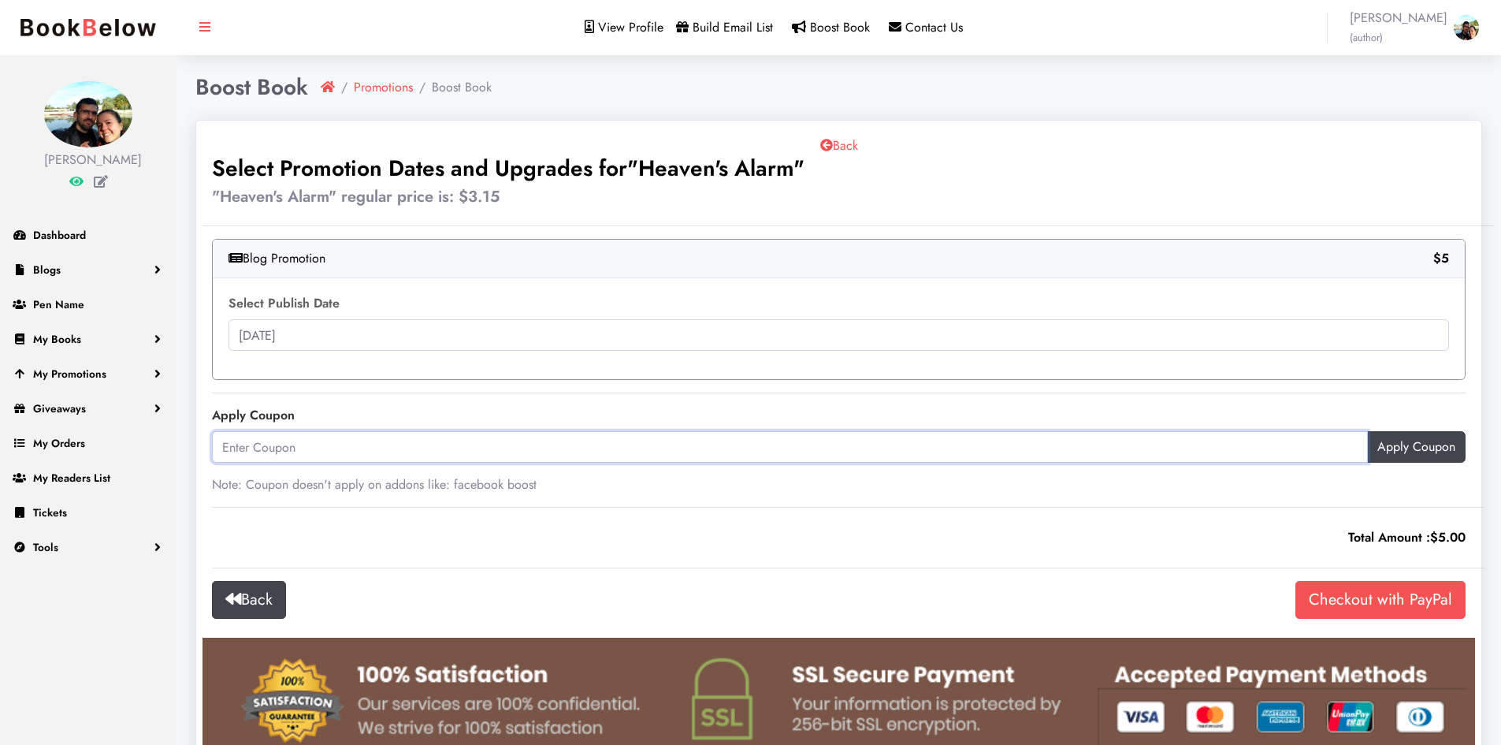
click at [722, 449] on input "text" at bounding box center [790, 447] width 1156 height 32
click at [830, 147] on icon at bounding box center [826, 145] width 13 height 13
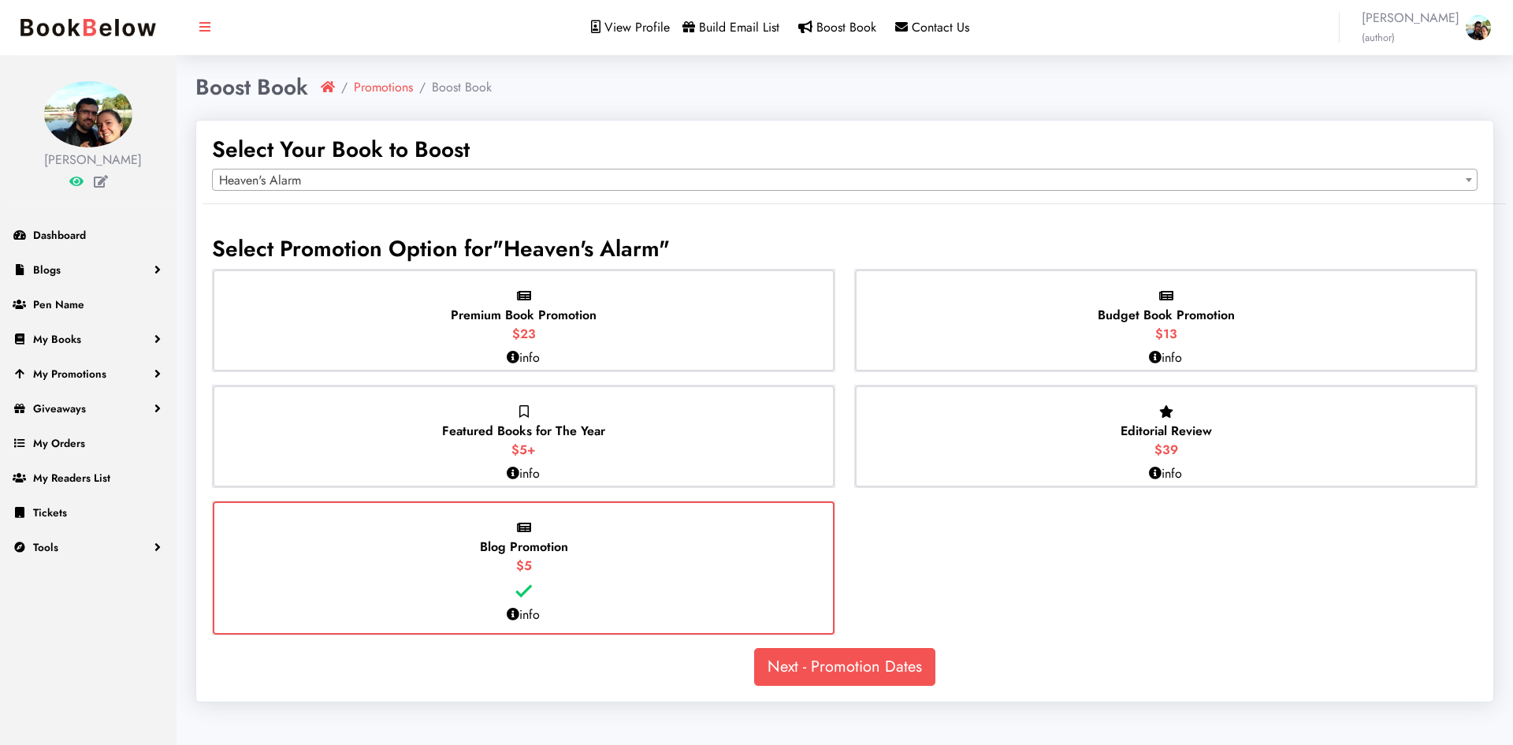
click at [575, 458] on p "Featured Books for The Year $5+" at bounding box center [523, 431] width 163 height 57
click at [0, 0] on input "Featured Books for The Year $5+" at bounding box center [0, 0] width 0 height 0
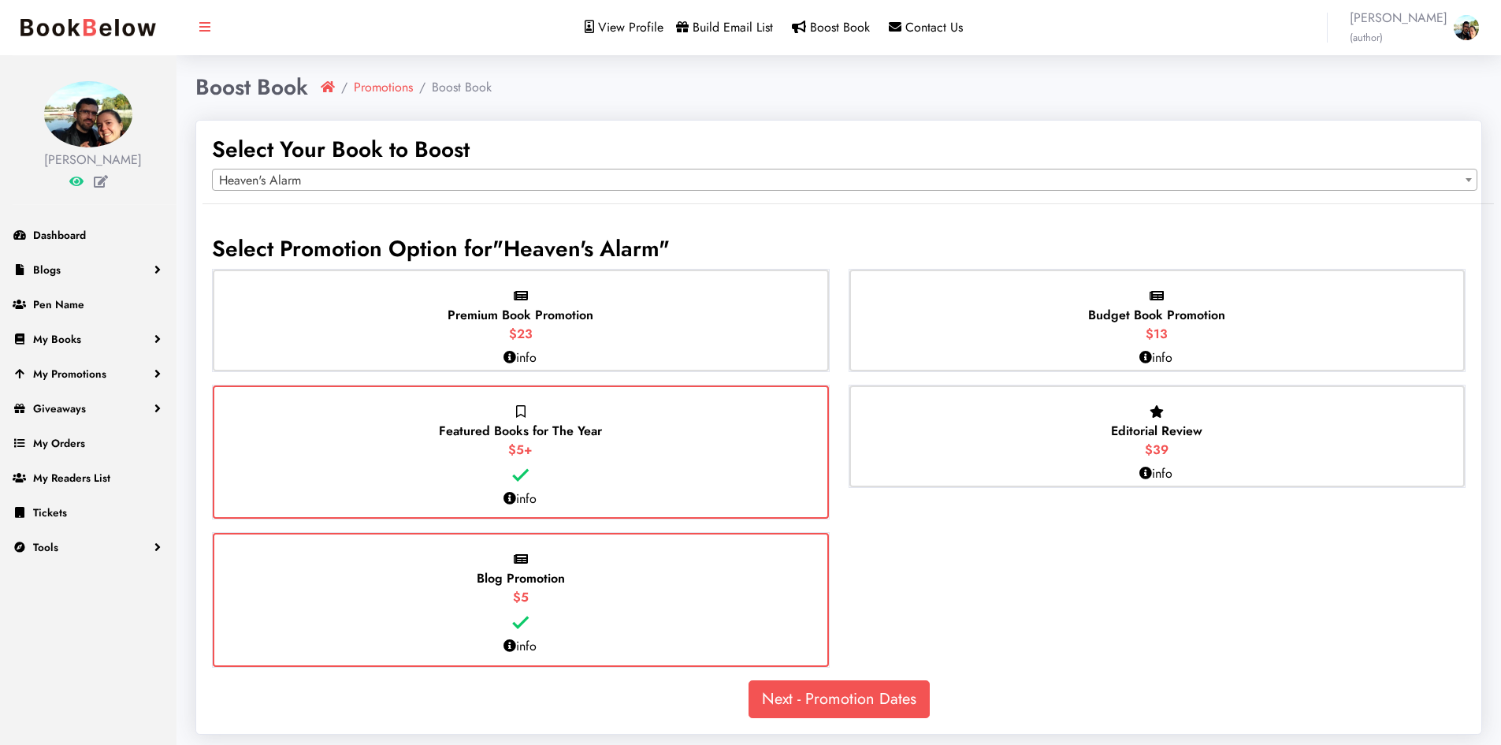
click at [574, 577] on div "Blog Promotion $5" at bounding box center [521, 600] width 616 height 134
click at [0, 0] on input "Blog Promotion $5" at bounding box center [0, 0] width 0 height 0
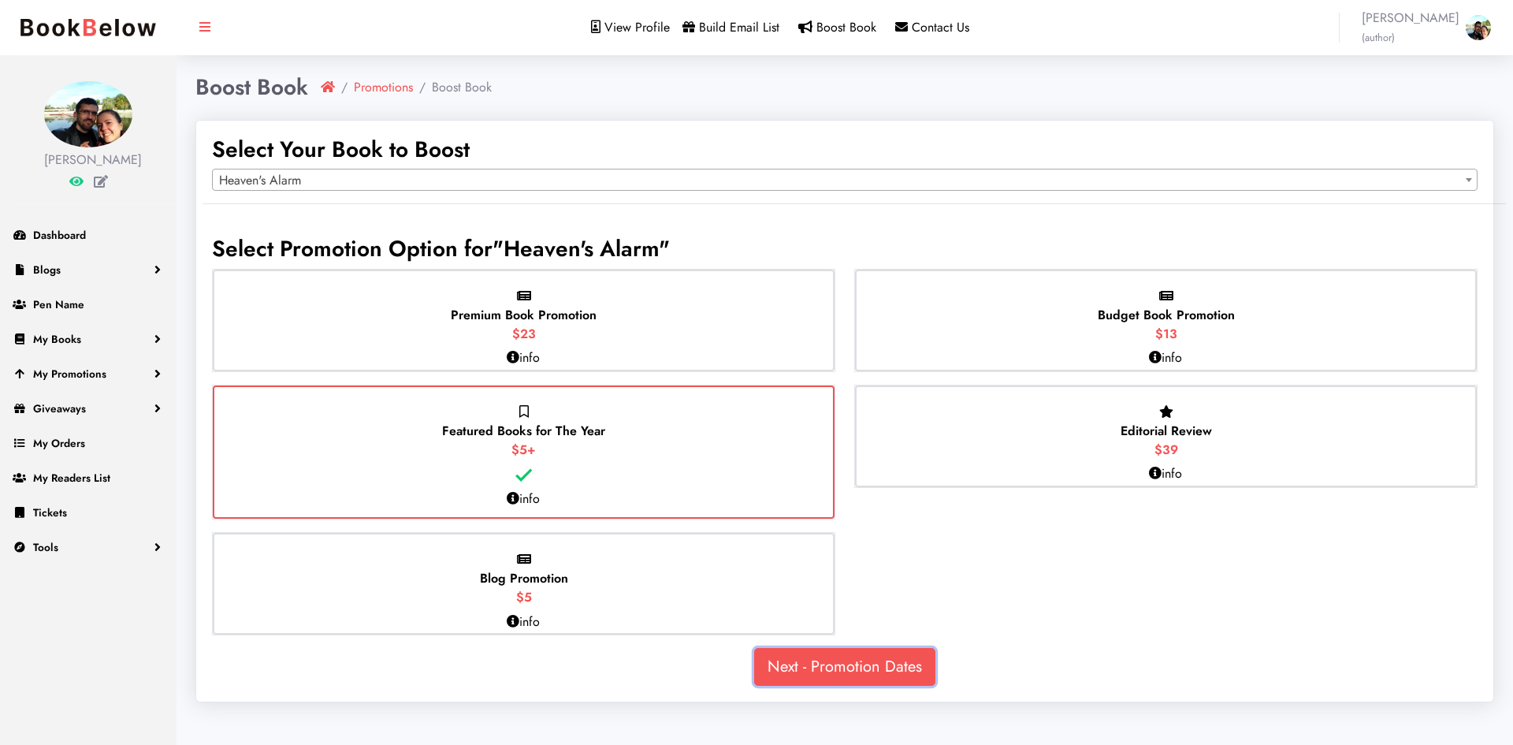
click at [823, 663] on link "Next - Promotion Dates" at bounding box center [844, 667] width 181 height 38
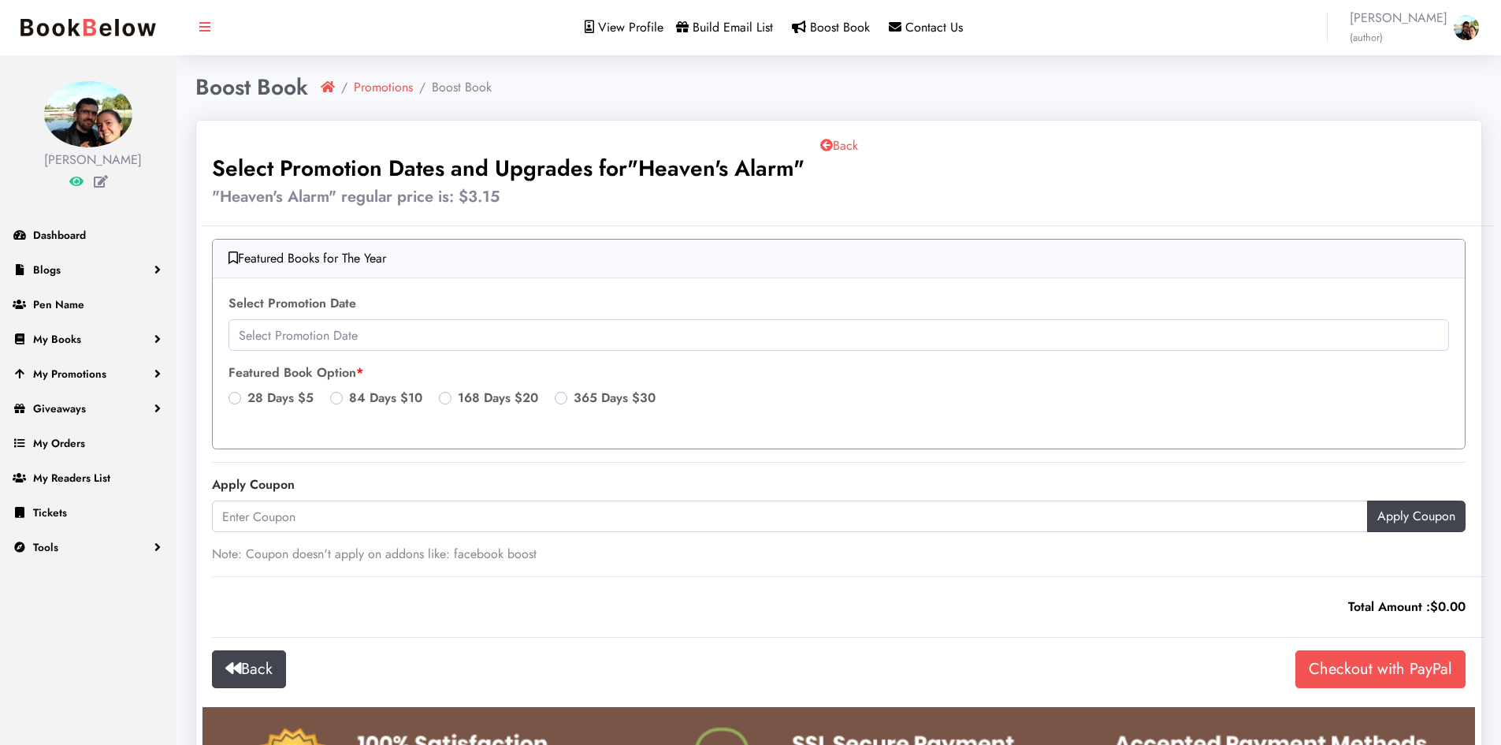
click at [767, 30] on span "Build Email List" at bounding box center [733, 27] width 80 height 18
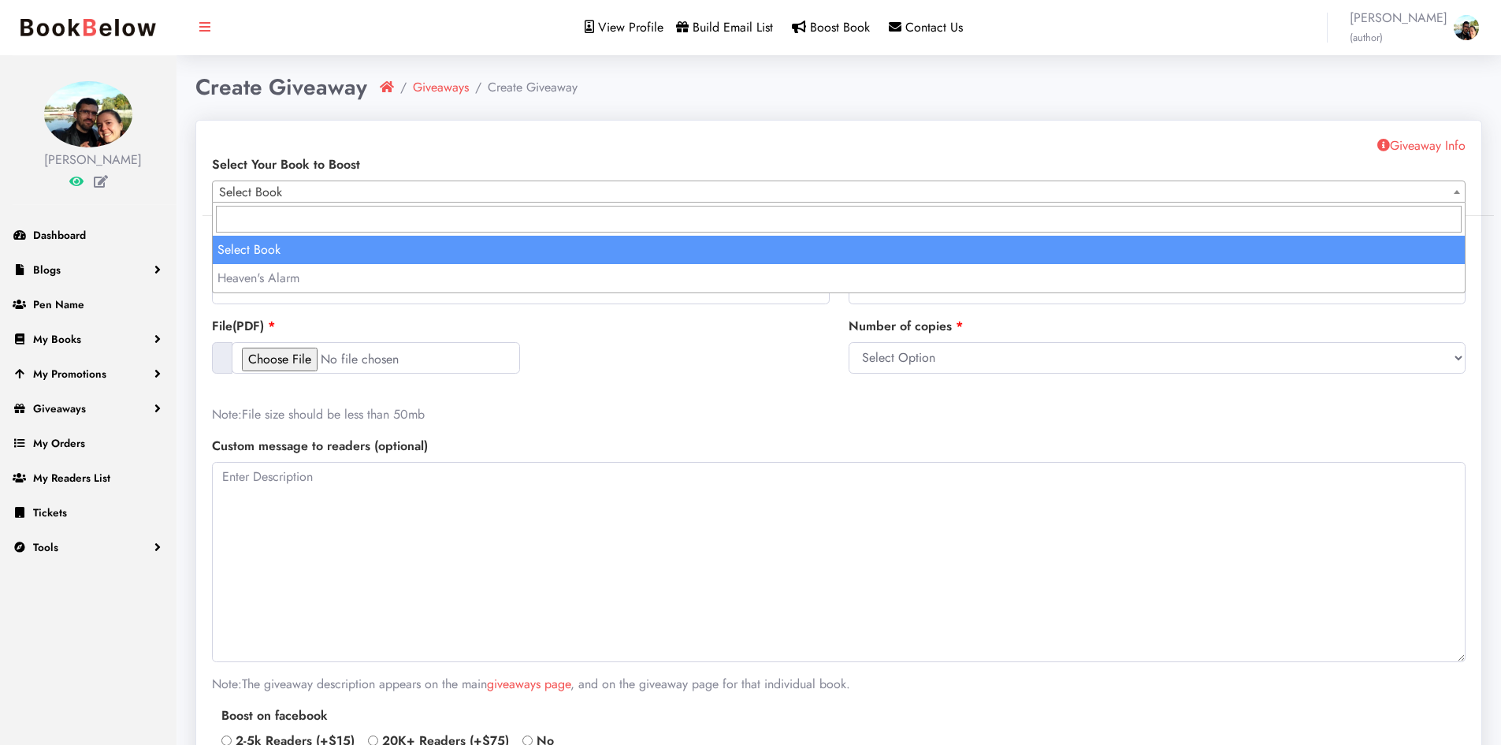
click at [1061, 199] on span "Select Book" at bounding box center [839, 192] width 1252 height 22
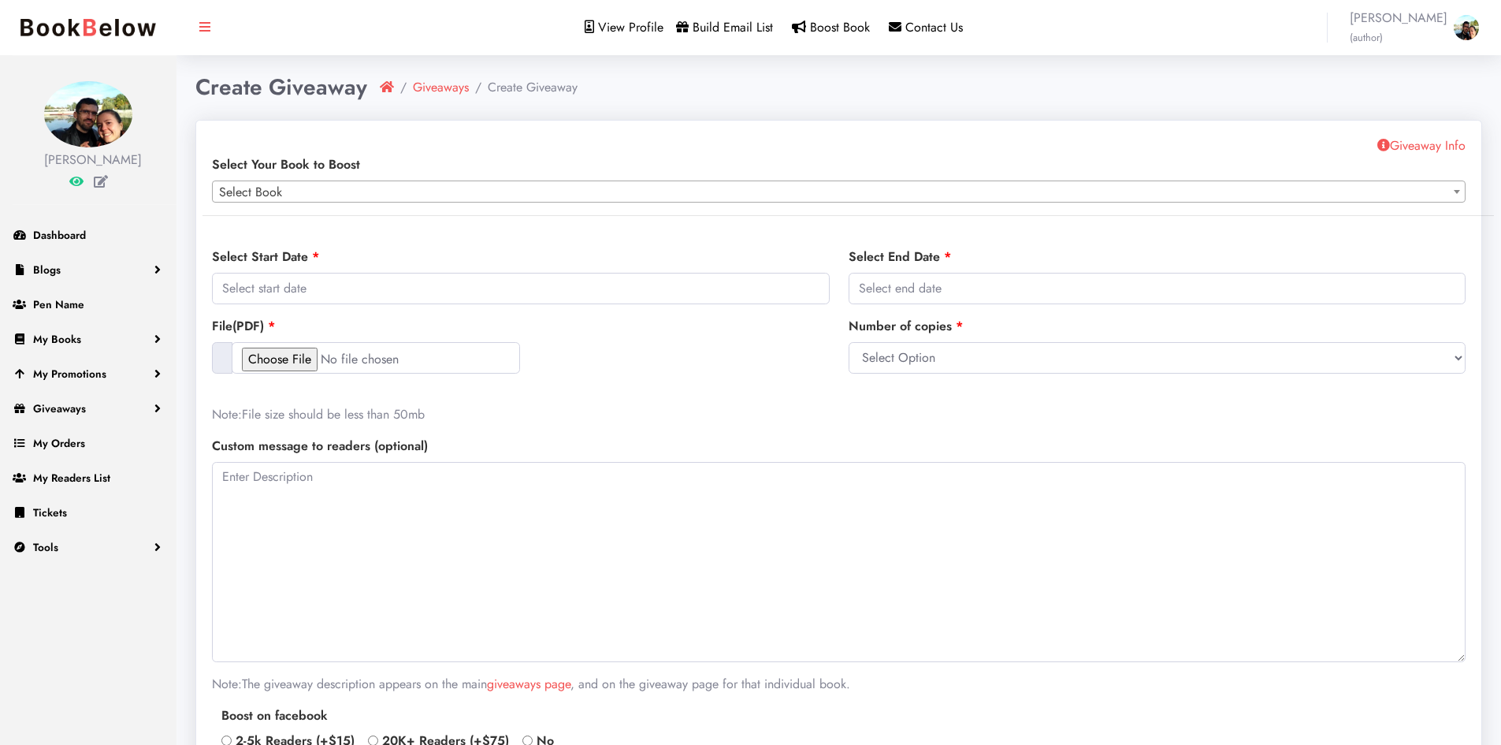
click at [1061, 199] on span "Select Book" at bounding box center [839, 192] width 1252 height 22
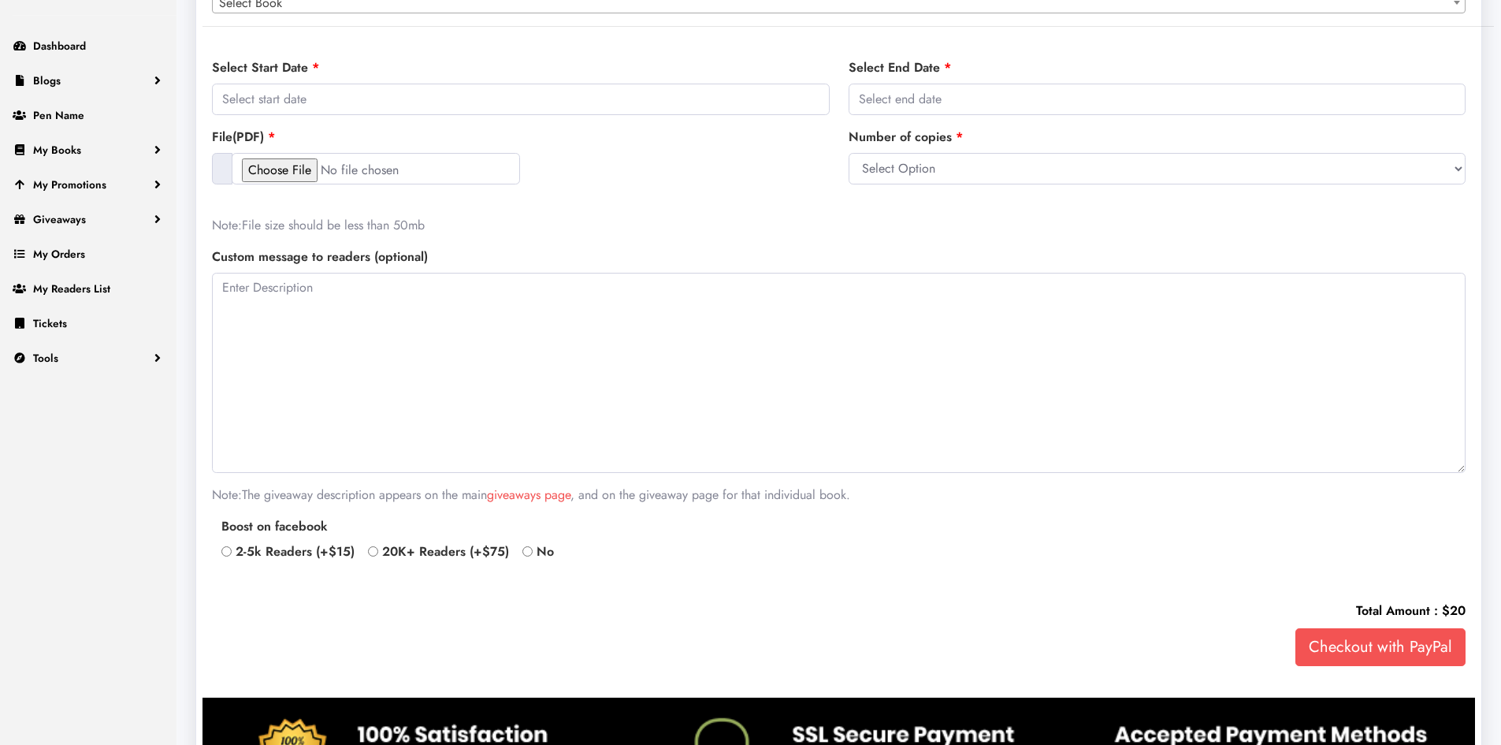
scroll to position [297, 0]
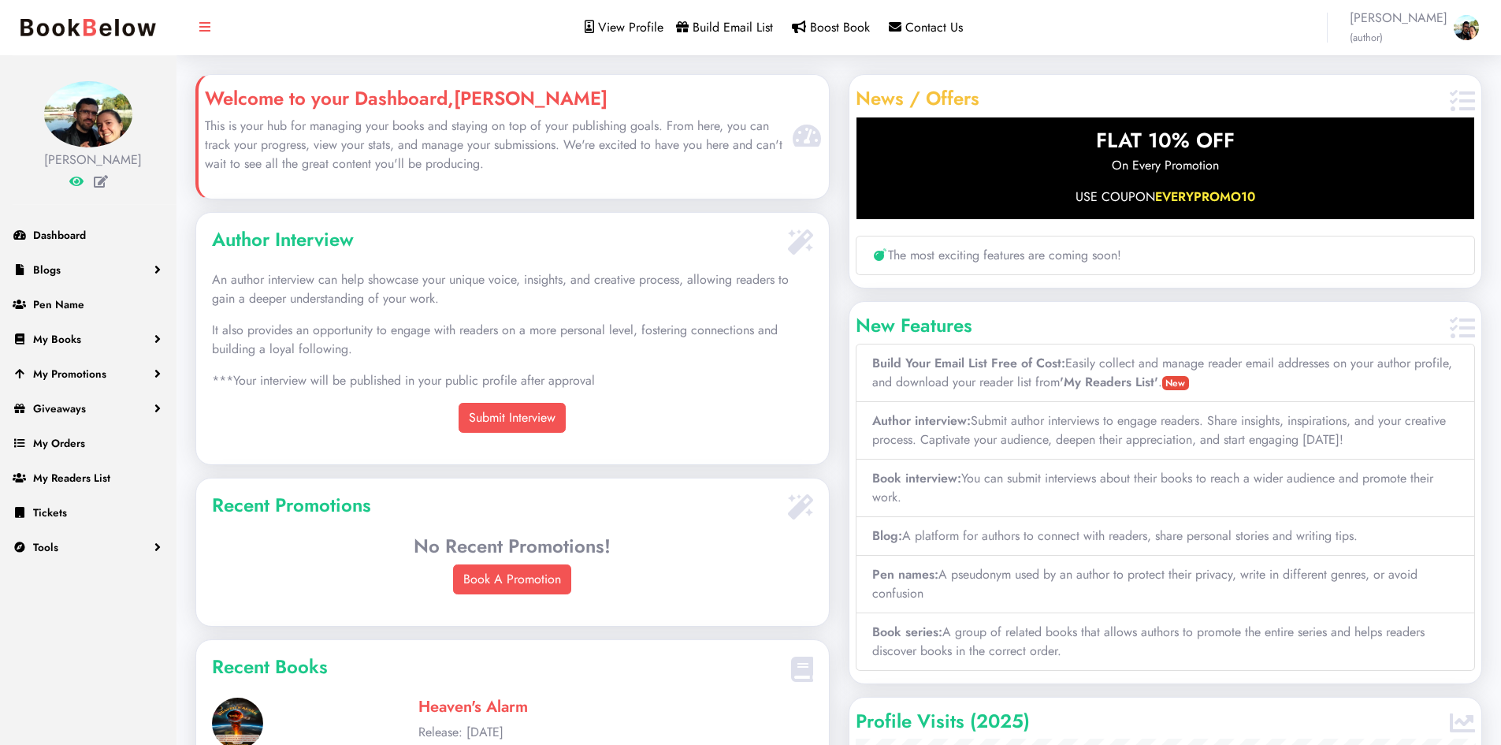
click at [1097, 174] on p "On Every Promotion" at bounding box center [1166, 165] width 619 height 19
click at [1163, 180] on div "FLAT 10% OFF On Every Promotion USE COUPON EVERYPROMO10" at bounding box center [1166, 168] width 620 height 103
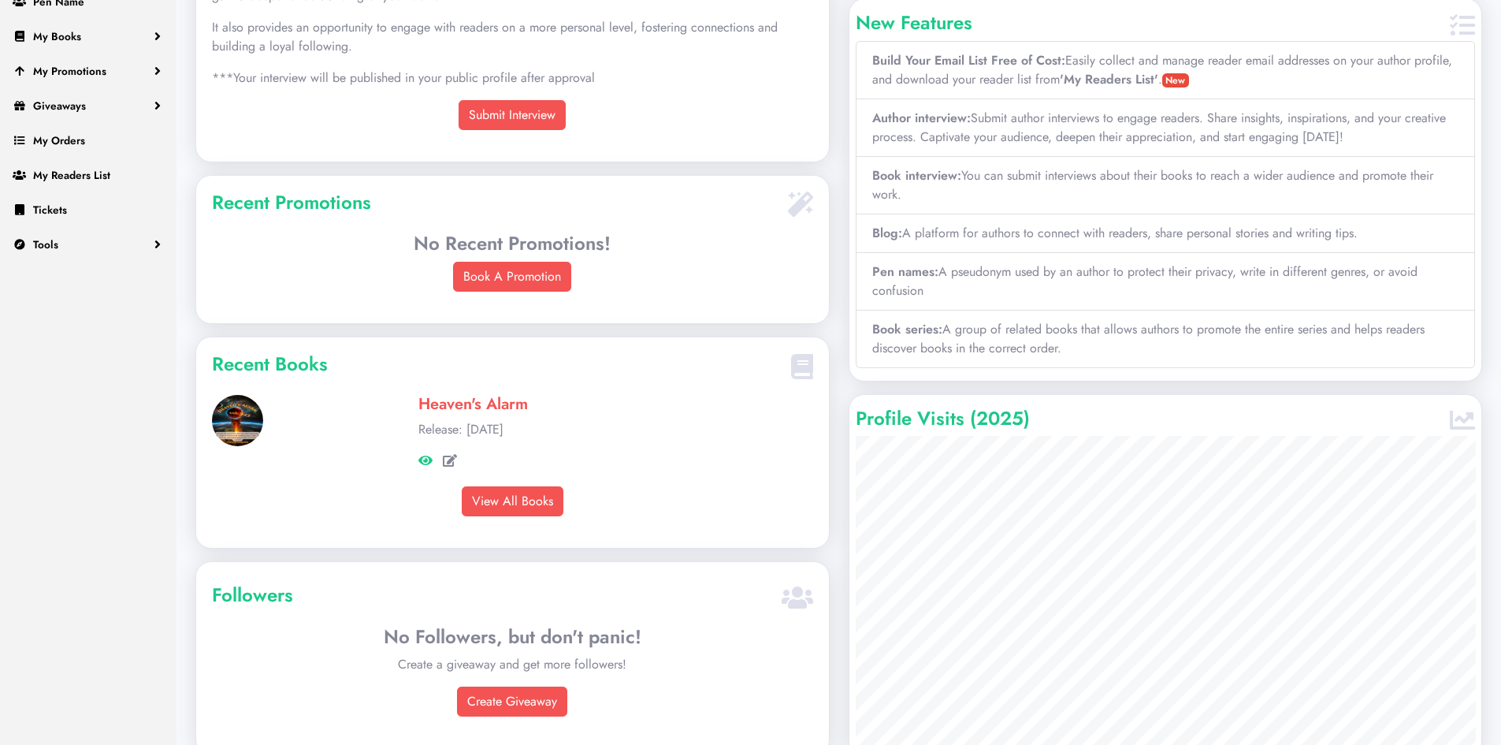
scroll to position [305, 0]
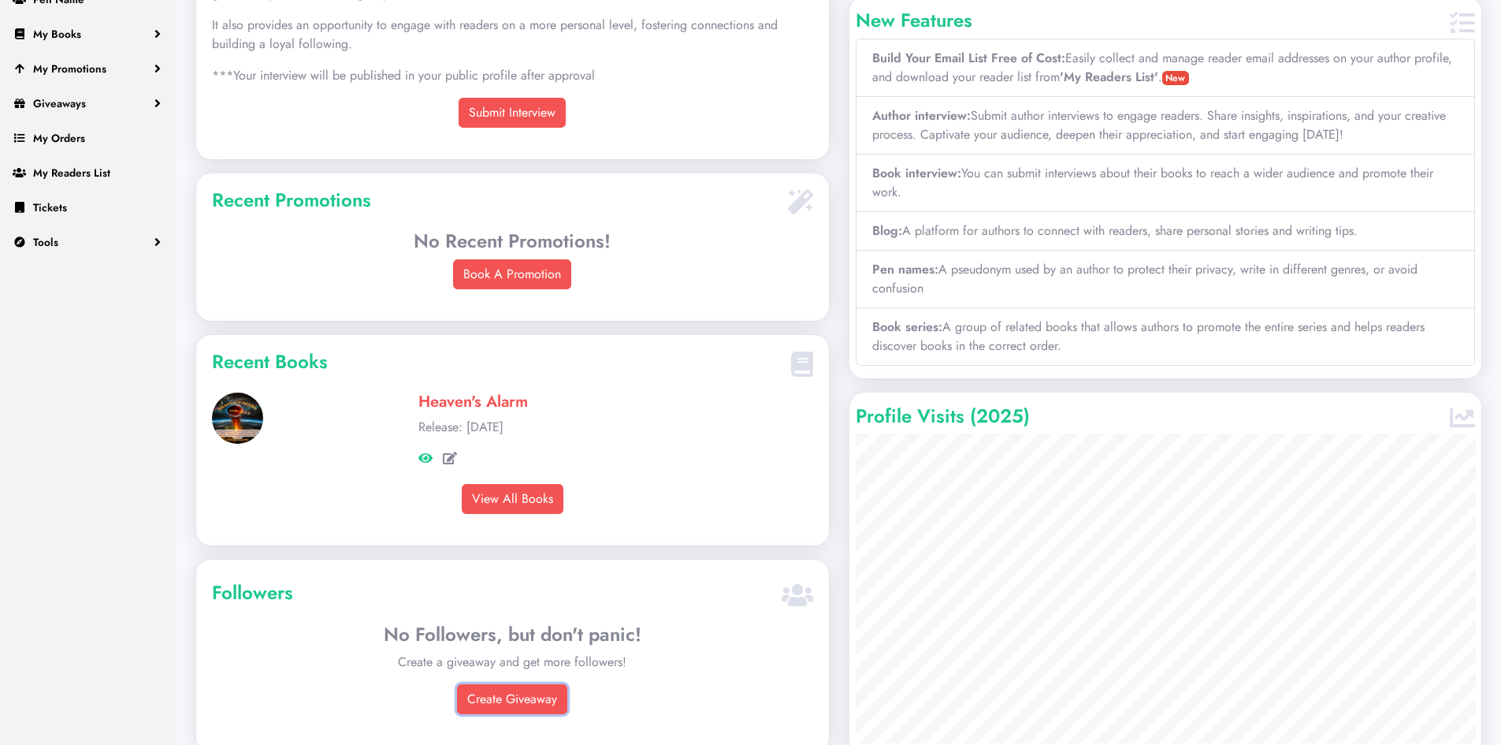
click at [511, 696] on link "Create Giveaway" at bounding box center [512, 699] width 110 height 30
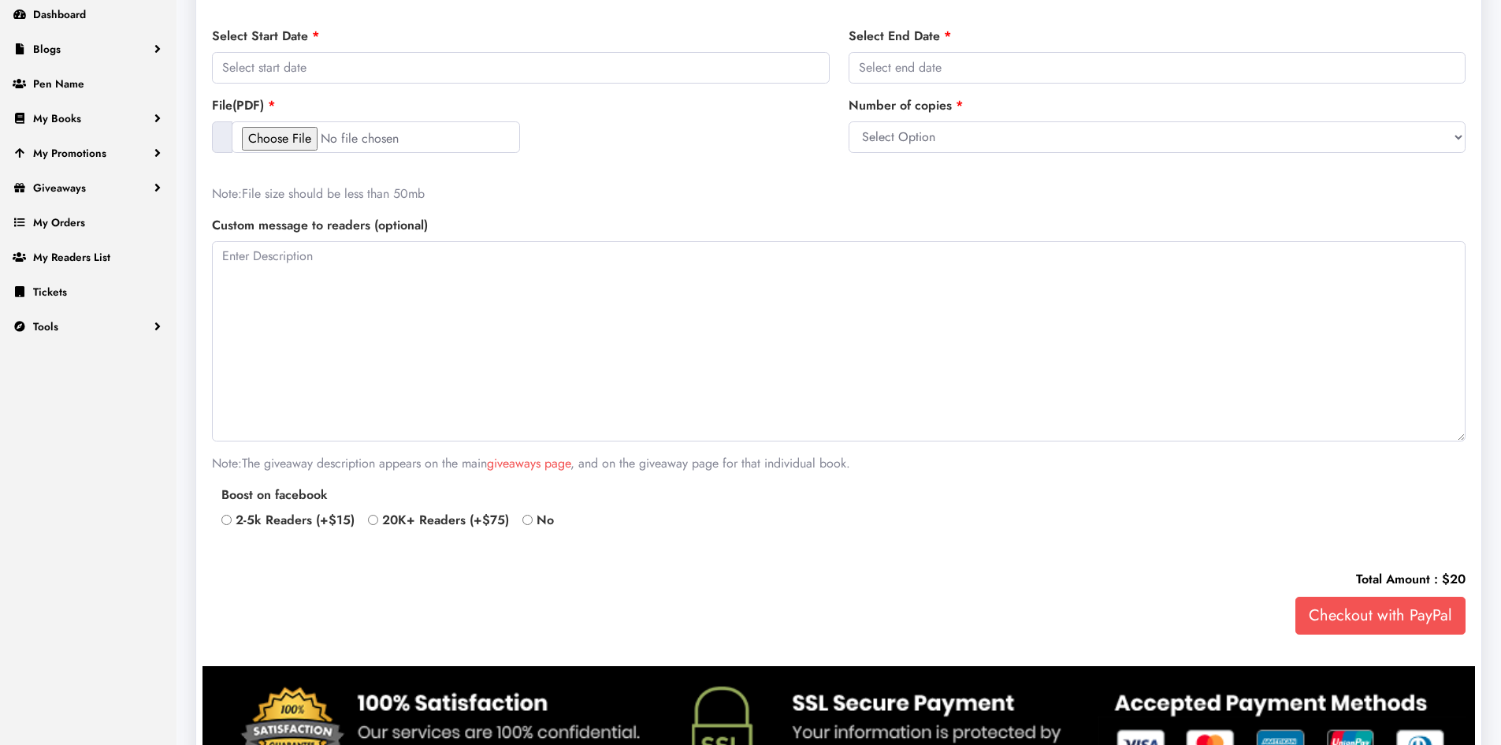
scroll to position [252, 0]
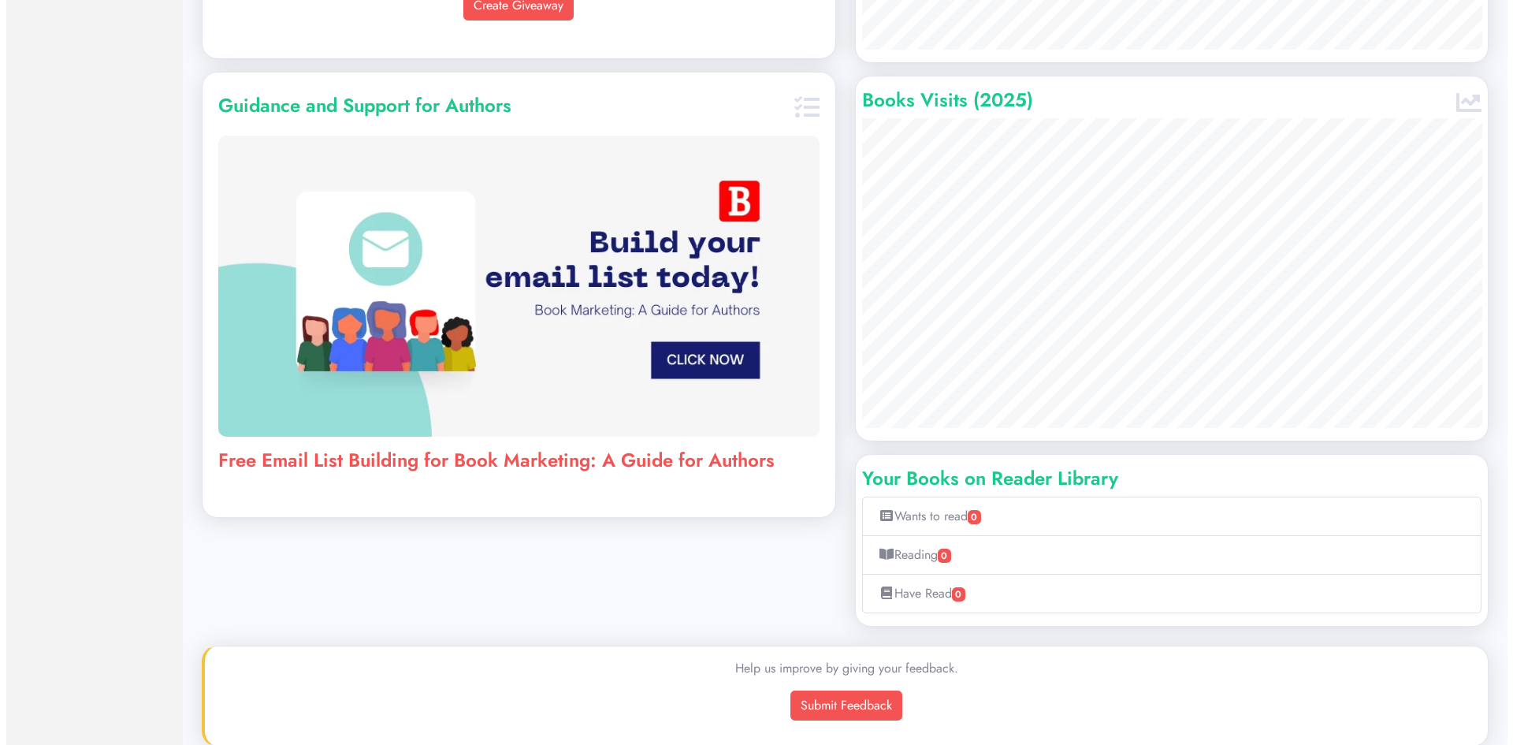
scroll to position [1019, 0]
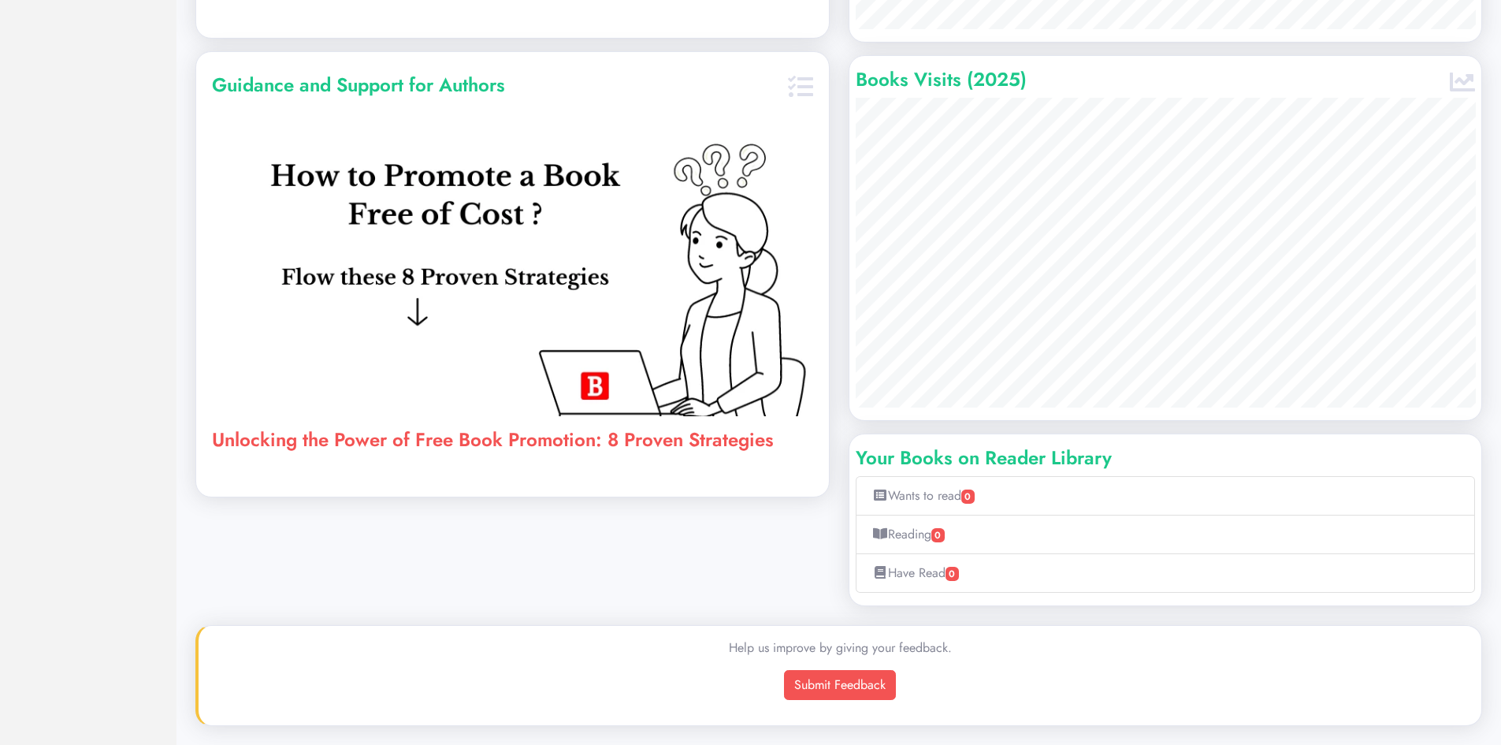
click at [824, 685] on span "Submit Feedback" at bounding box center [840, 685] width 112 height 30
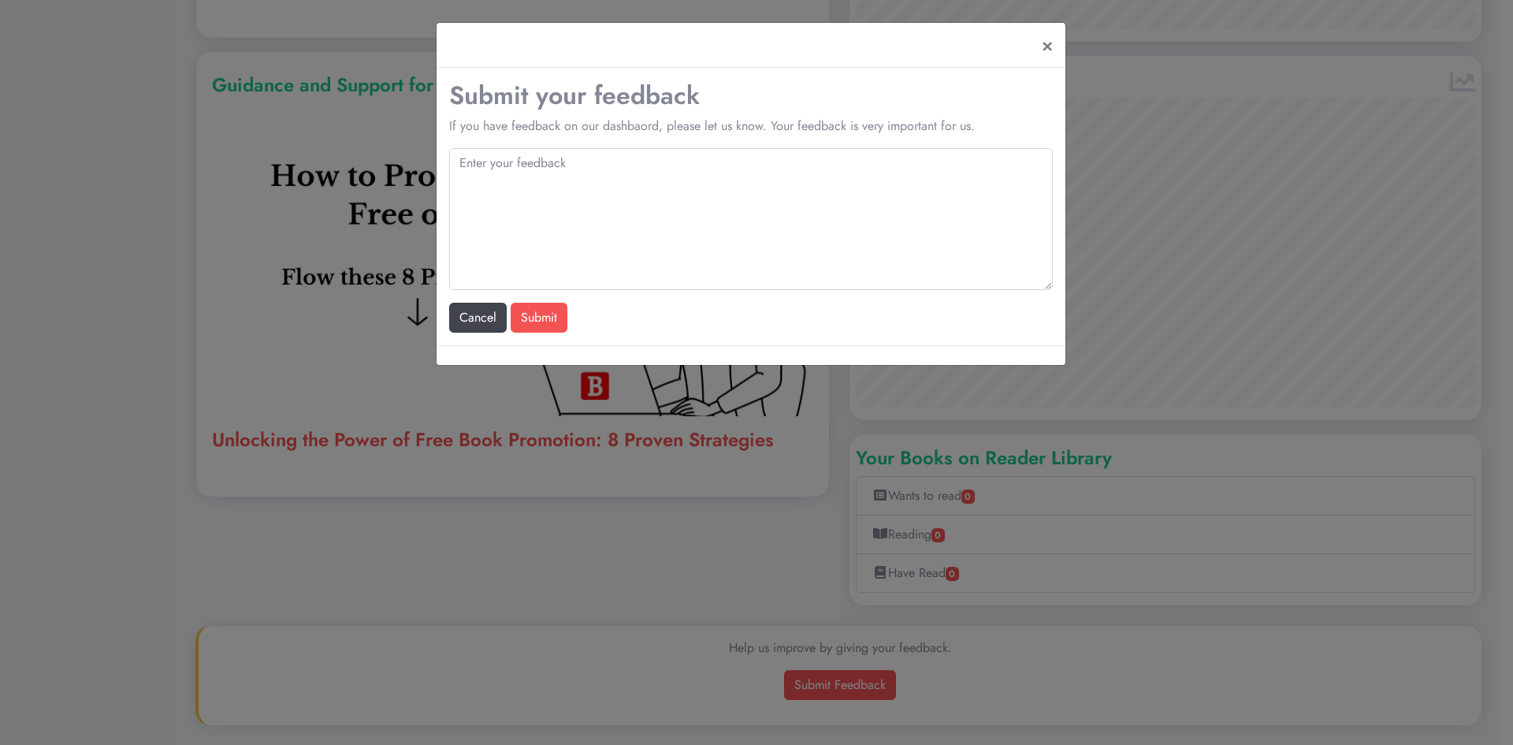
scroll to position [364, 632]
click at [707, 203] on textarea "To enrich screen reader interactions, please activate Accessibility in Grammarl…" at bounding box center [751, 219] width 604 height 142
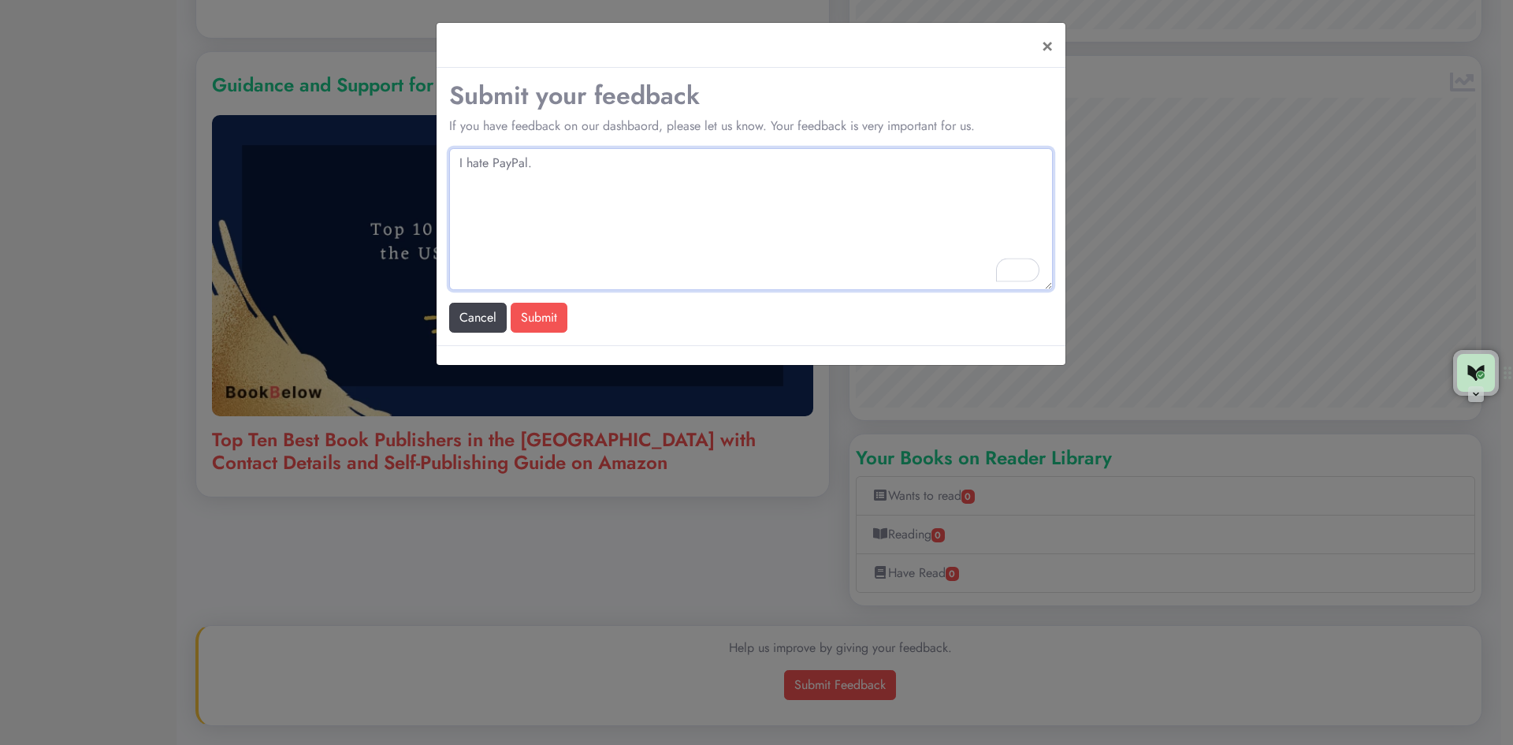
click at [530, 199] on textarea "I hate PayPal." at bounding box center [751, 219] width 604 height 142
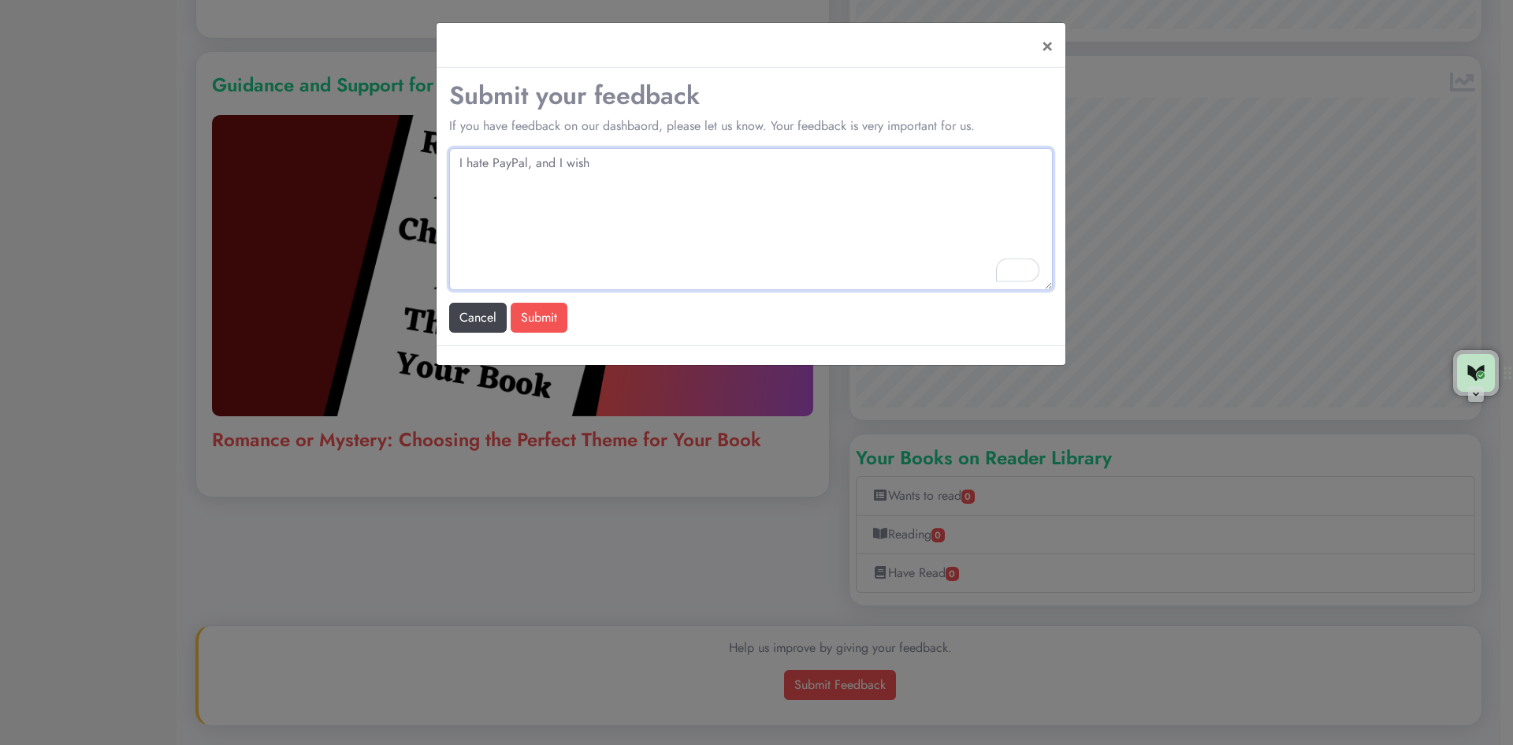
click at [555, 165] on textarea "I hate PayPal, and I wish" at bounding box center [751, 219] width 604 height 142
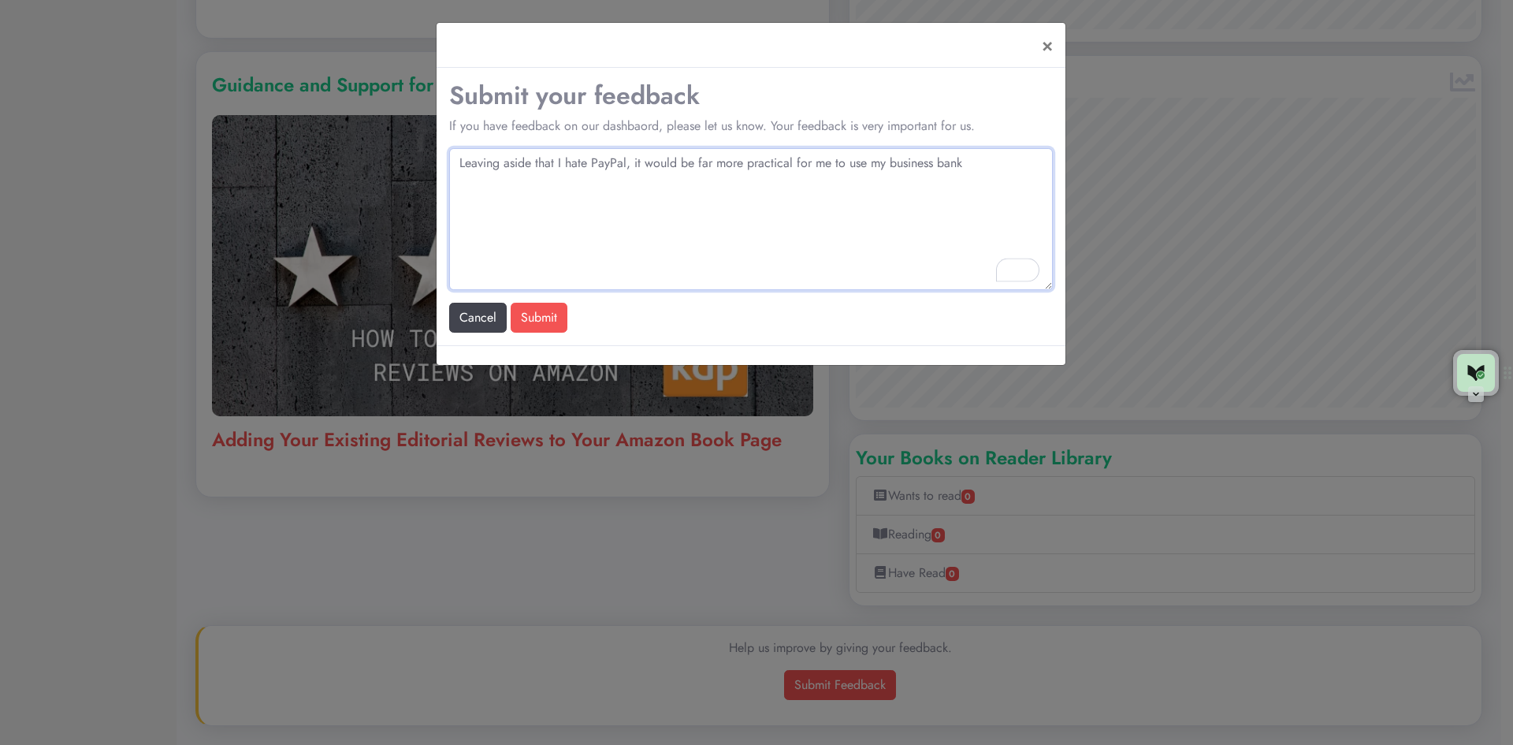
click at [979, 171] on textarea "Leaving aside that I hate PayPal, it would be far more practical for me to use …" at bounding box center [751, 219] width 604 height 142
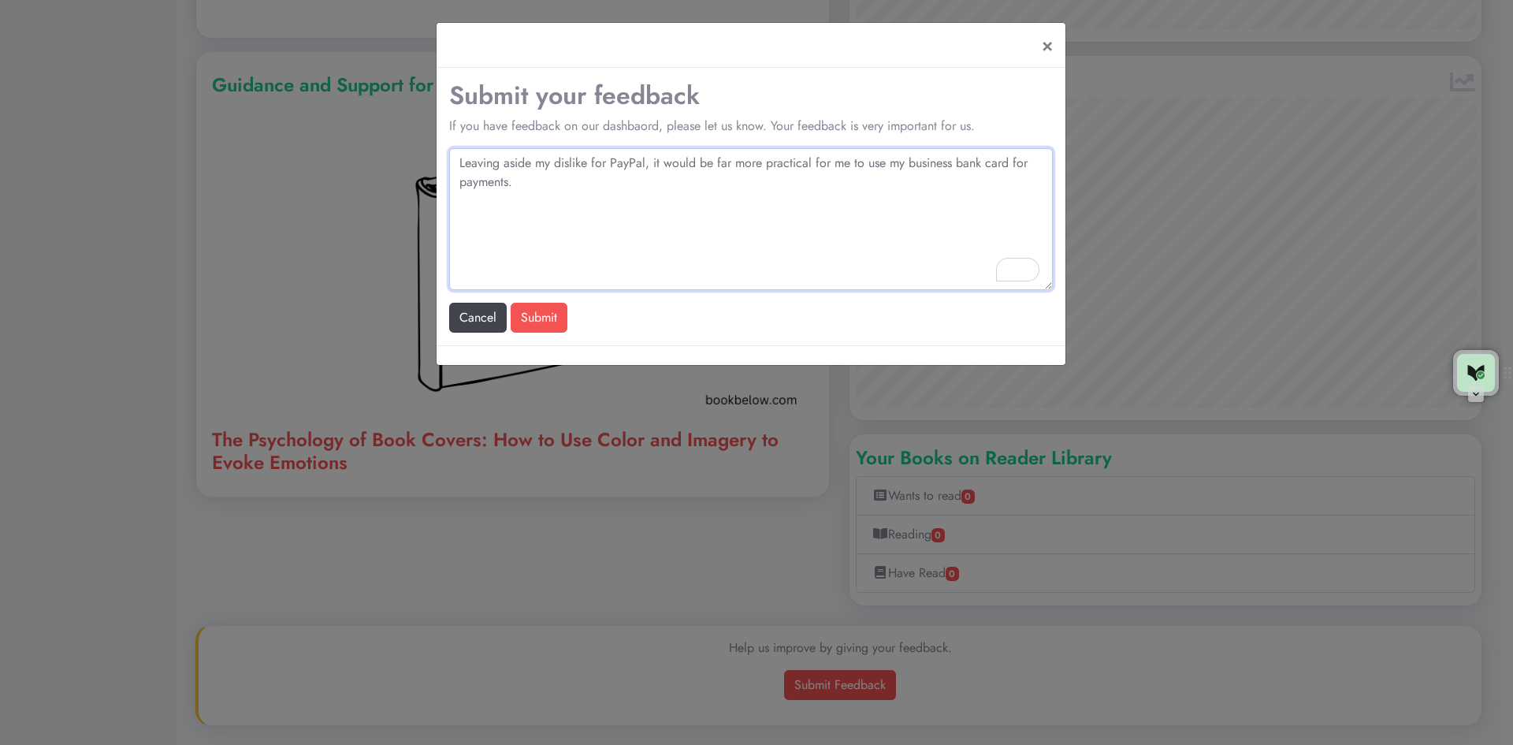
type textarea "Leaving aside my dislike for PayPal, it would be far more practical for me to u…"
click at [554, 322] on button "Submit" at bounding box center [539, 318] width 57 height 30
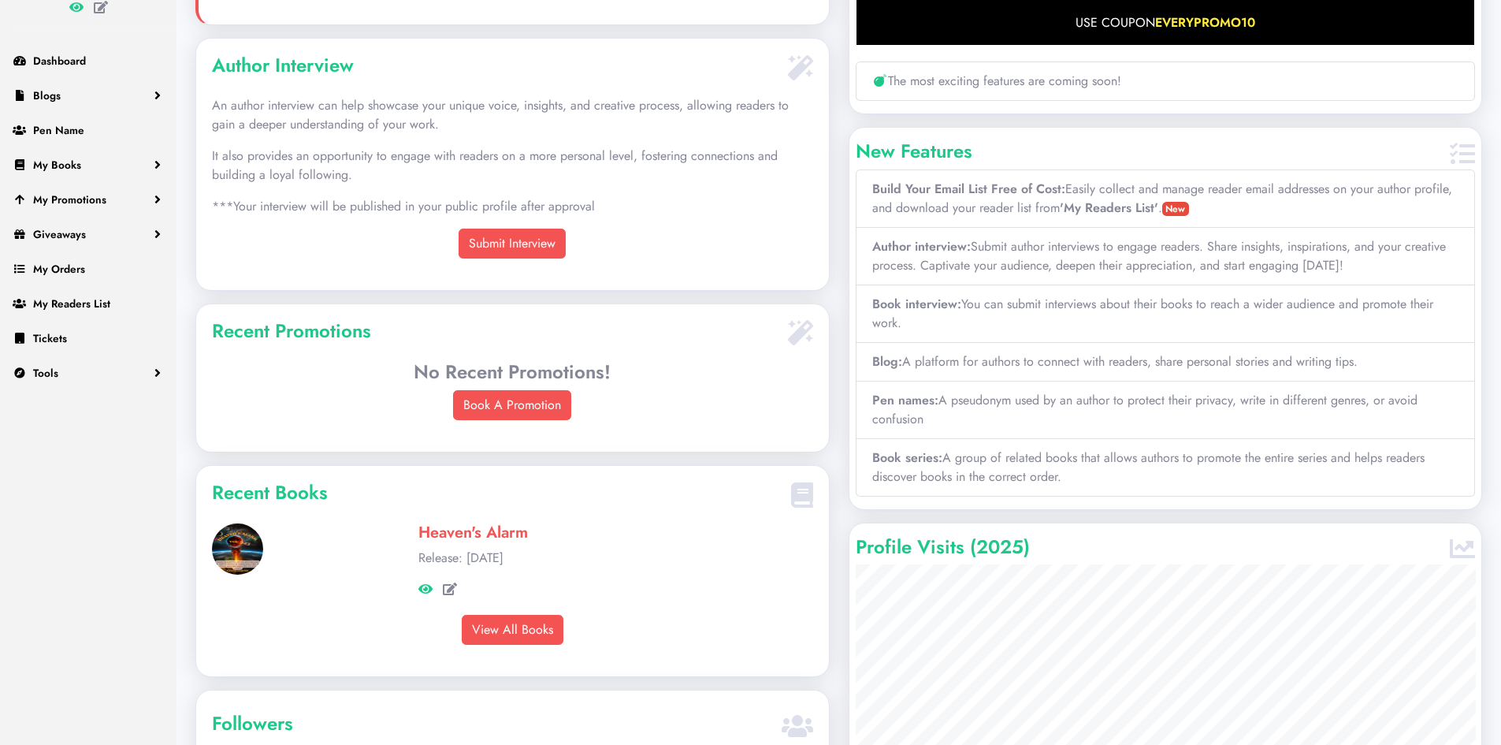
scroll to position [0, 0]
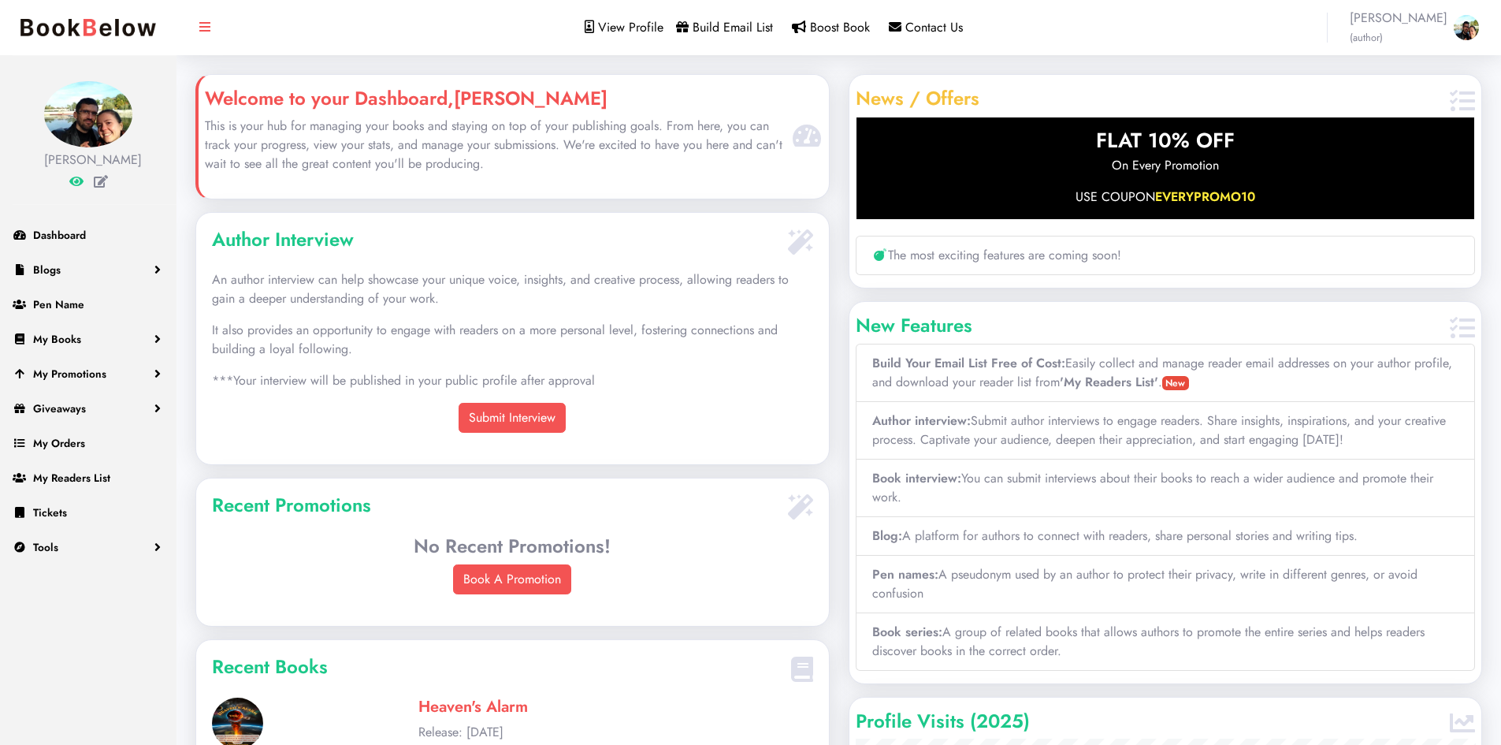
click at [983, 378] on li "Build Your Email List Free of Cost: Easily collect and manage reader email addr…" at bounding box center [1166, 373] width 620 height 58
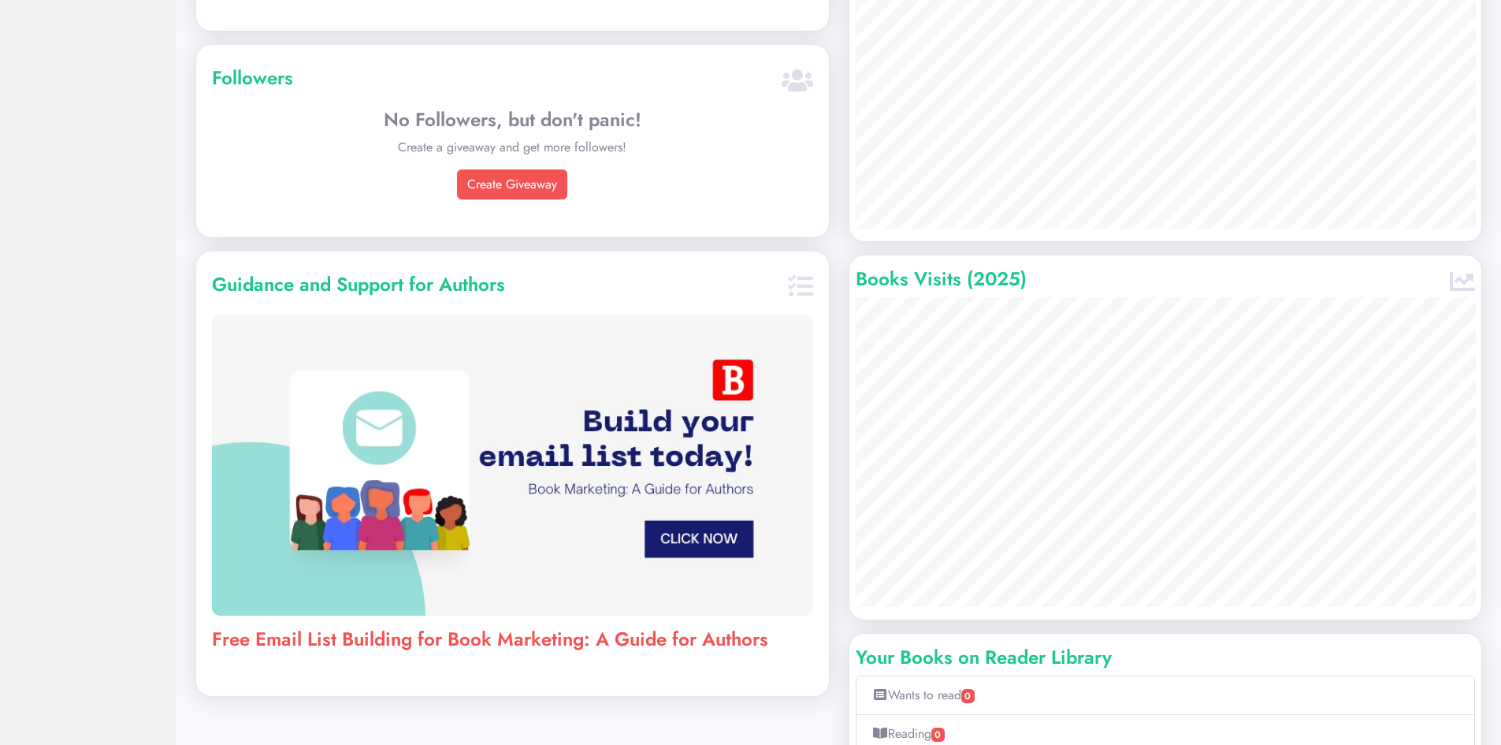
scroll to position [899, 0]
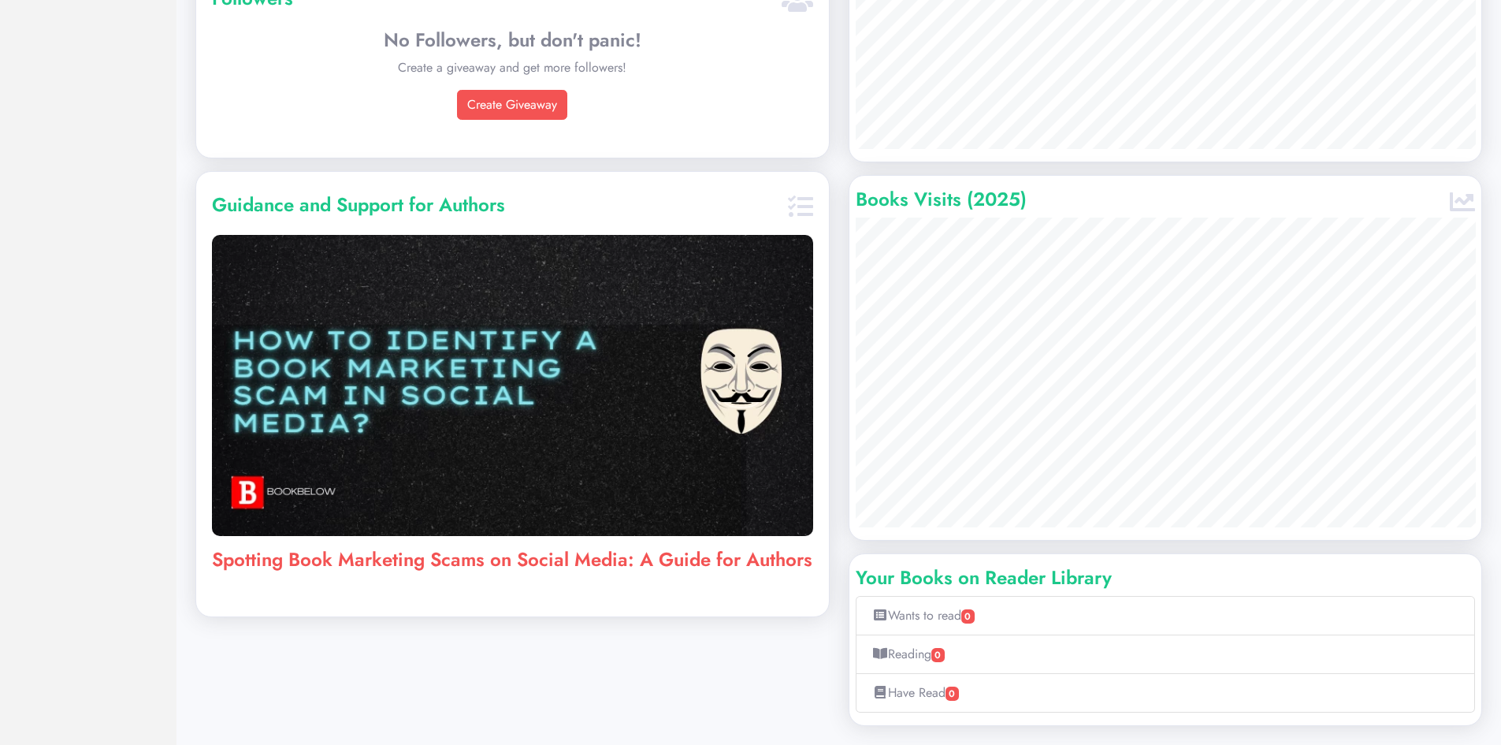
click at [524, 464] on img at bounding box center [512, 385] width 601 height 301
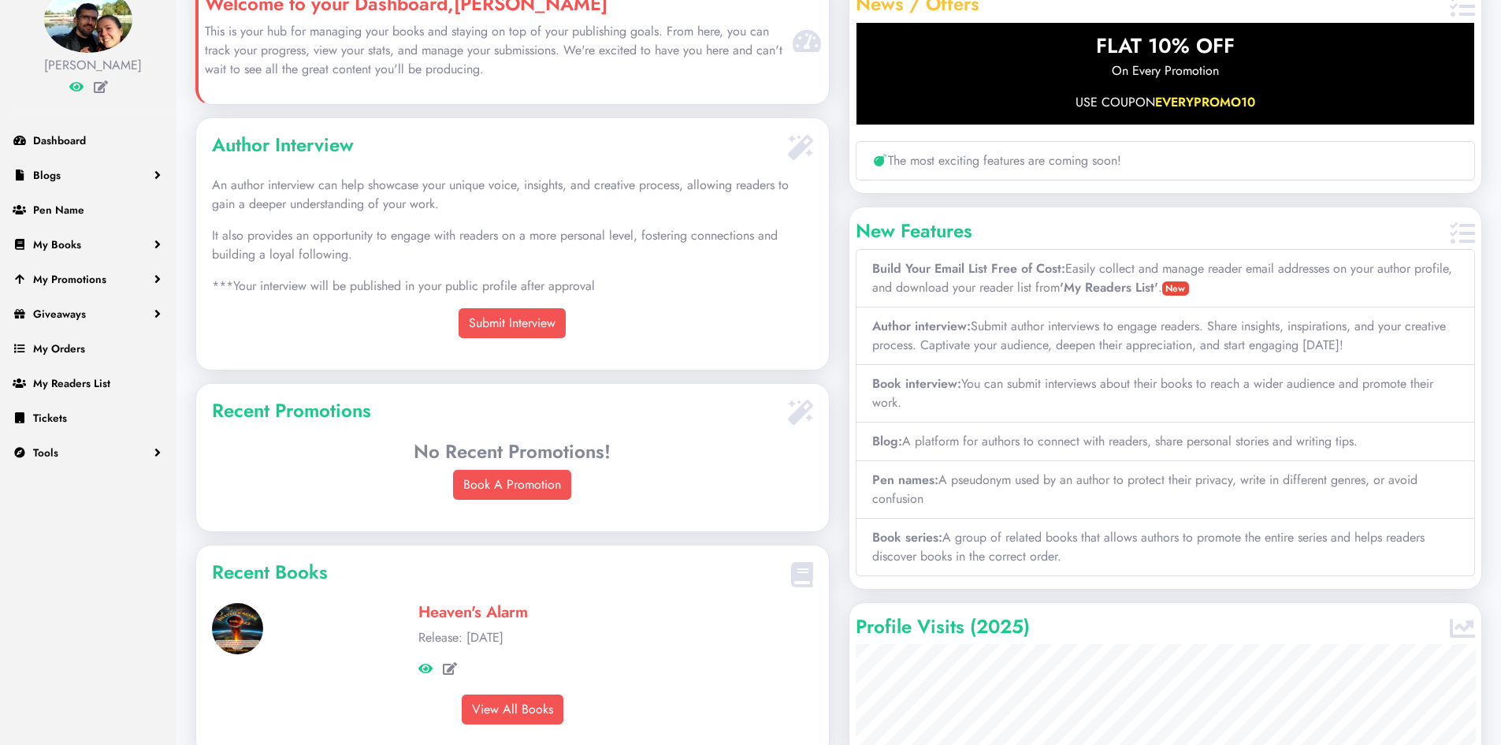
scroll to position [0, 0]
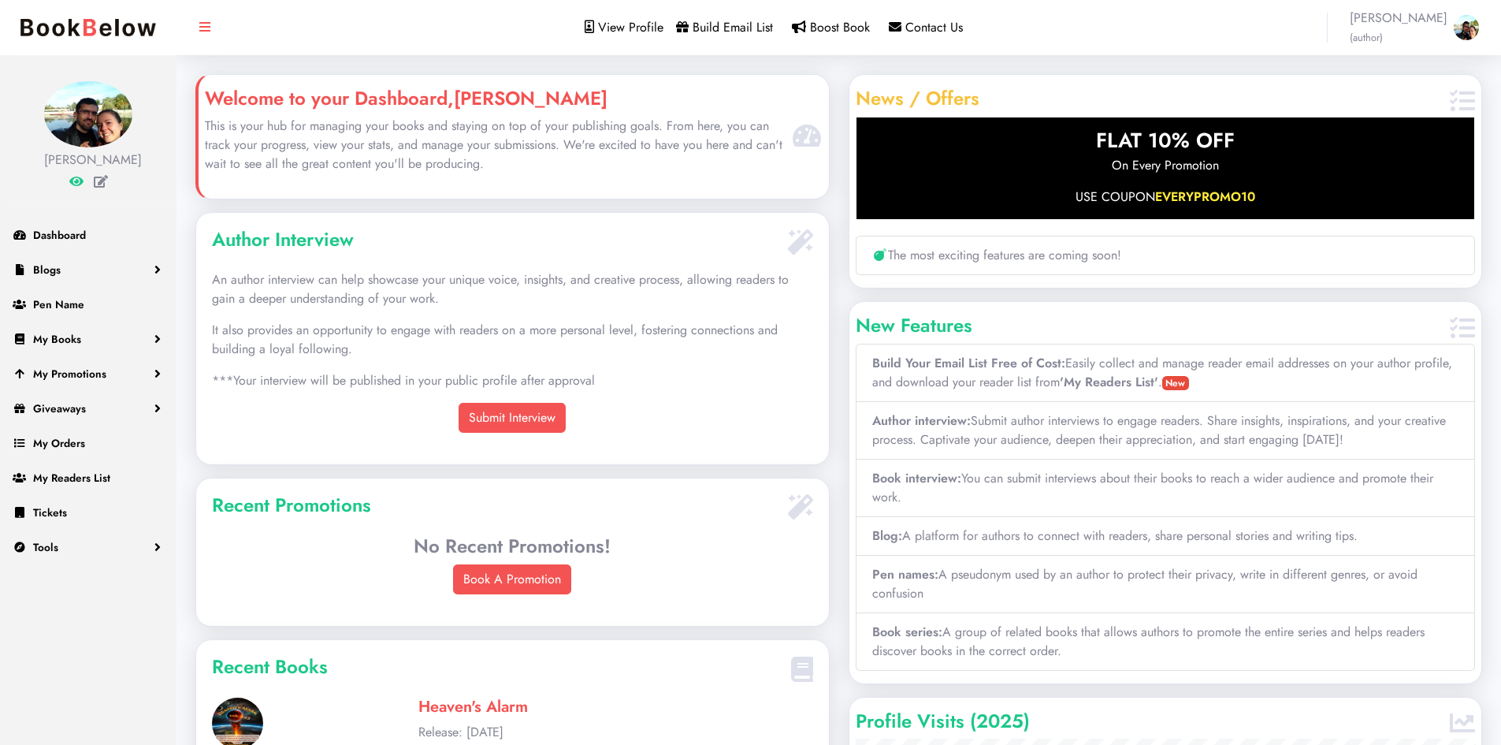
click at [1055, 256] on li "The most exciting features are coming soon!" at bounding box center [1166, 255] width 620 height 39
click at [742, 29] on span "Build Email List" at bounding box center [733, 27] width 80 height 18
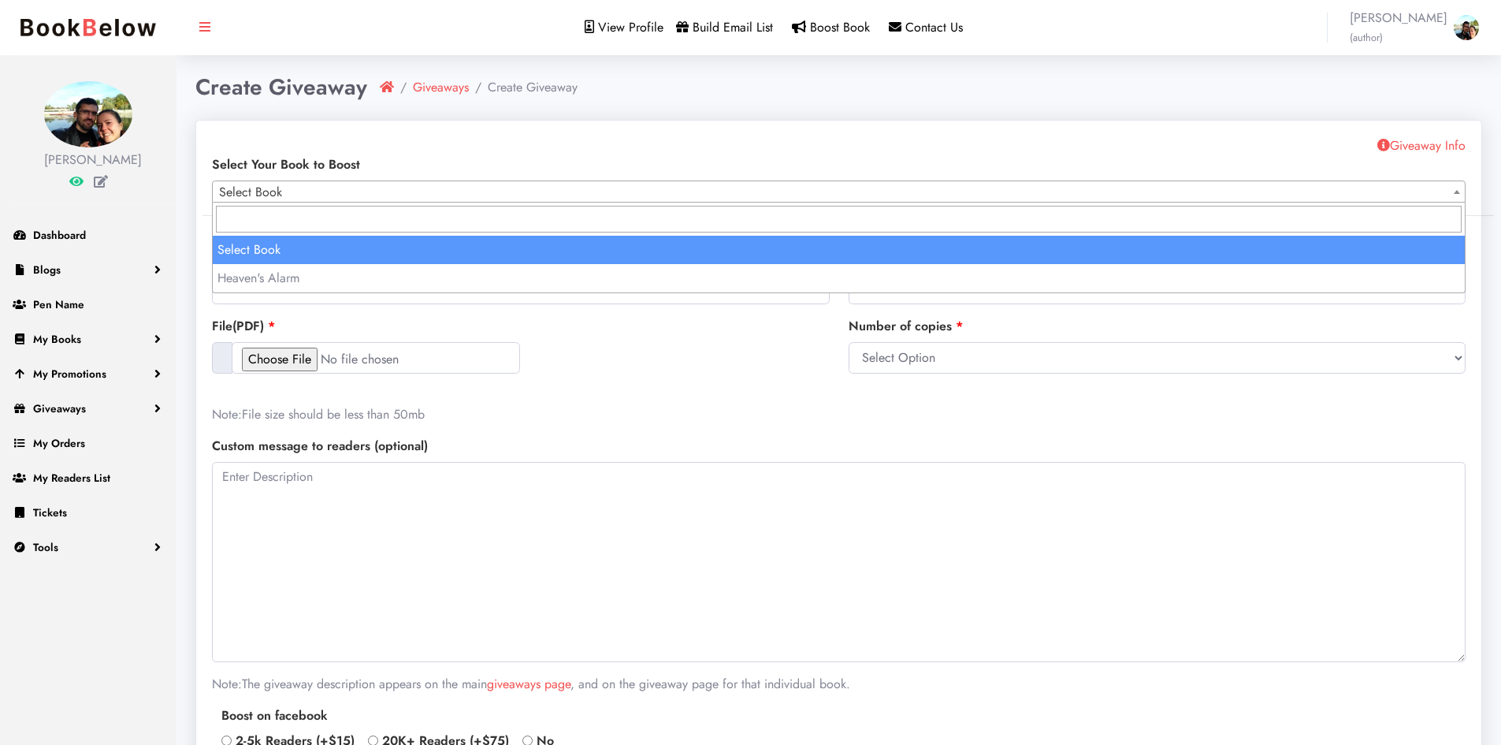
click at [679, 193] on span "Select Book" at bounding box center [839, 192] width 1252 height 22
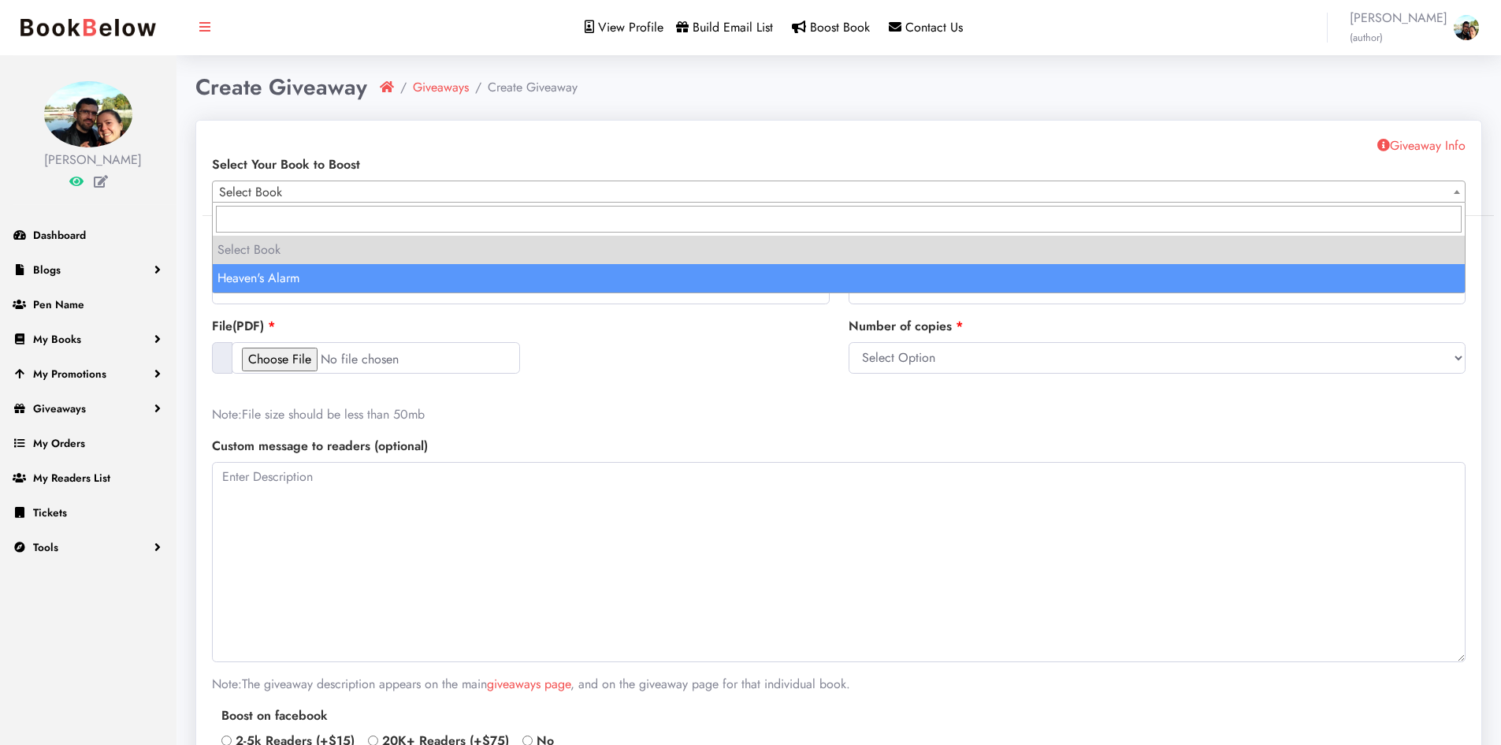
click at [702, 362] on div at bounding box center [521, 358] width 618 height 32
